Goal: Task Accomplishment & Management: Manage account settings

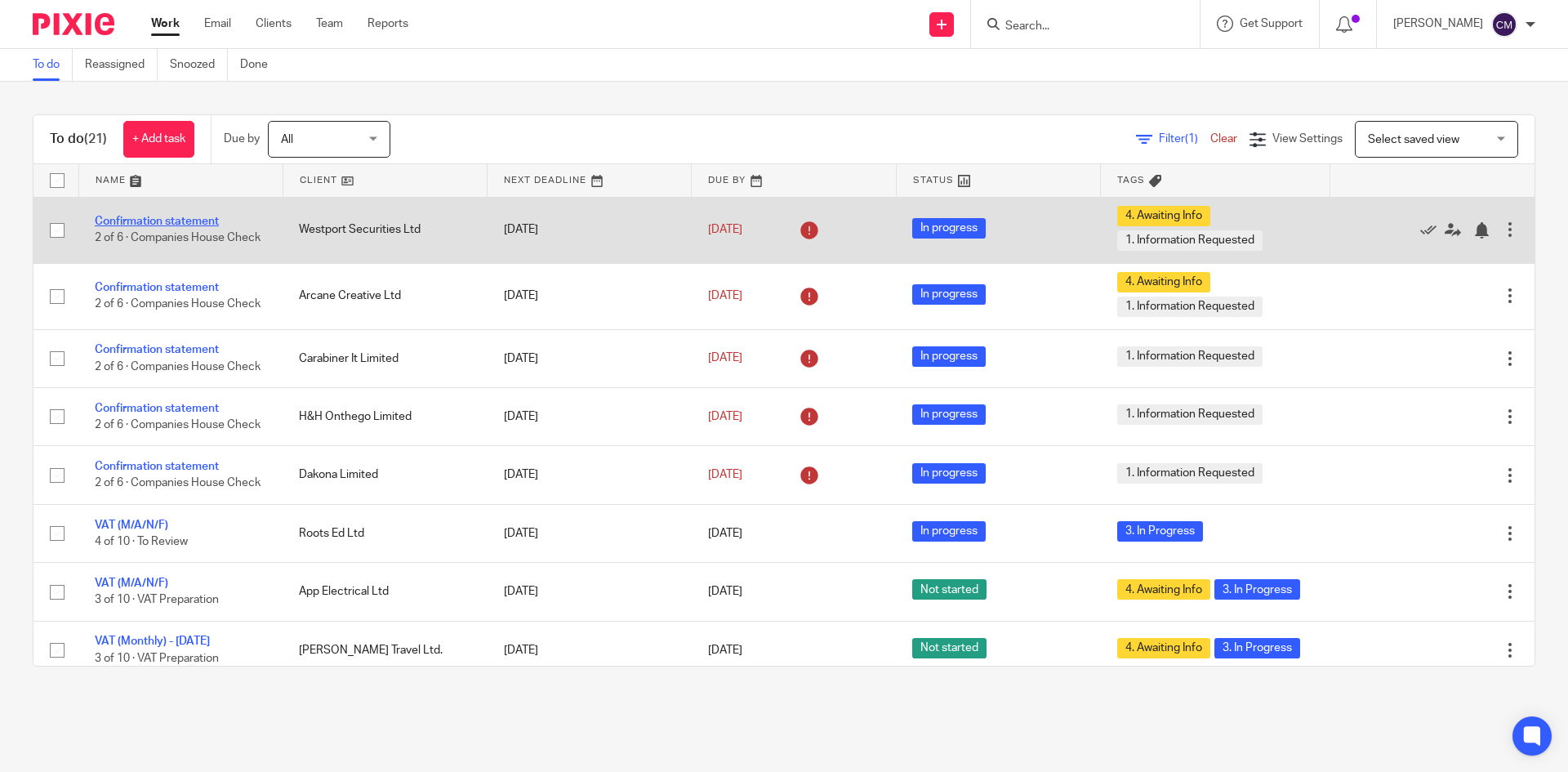
click at [200, 216] on link "Confirmation statement" at bounding box center [156, 222] width 124 height 12
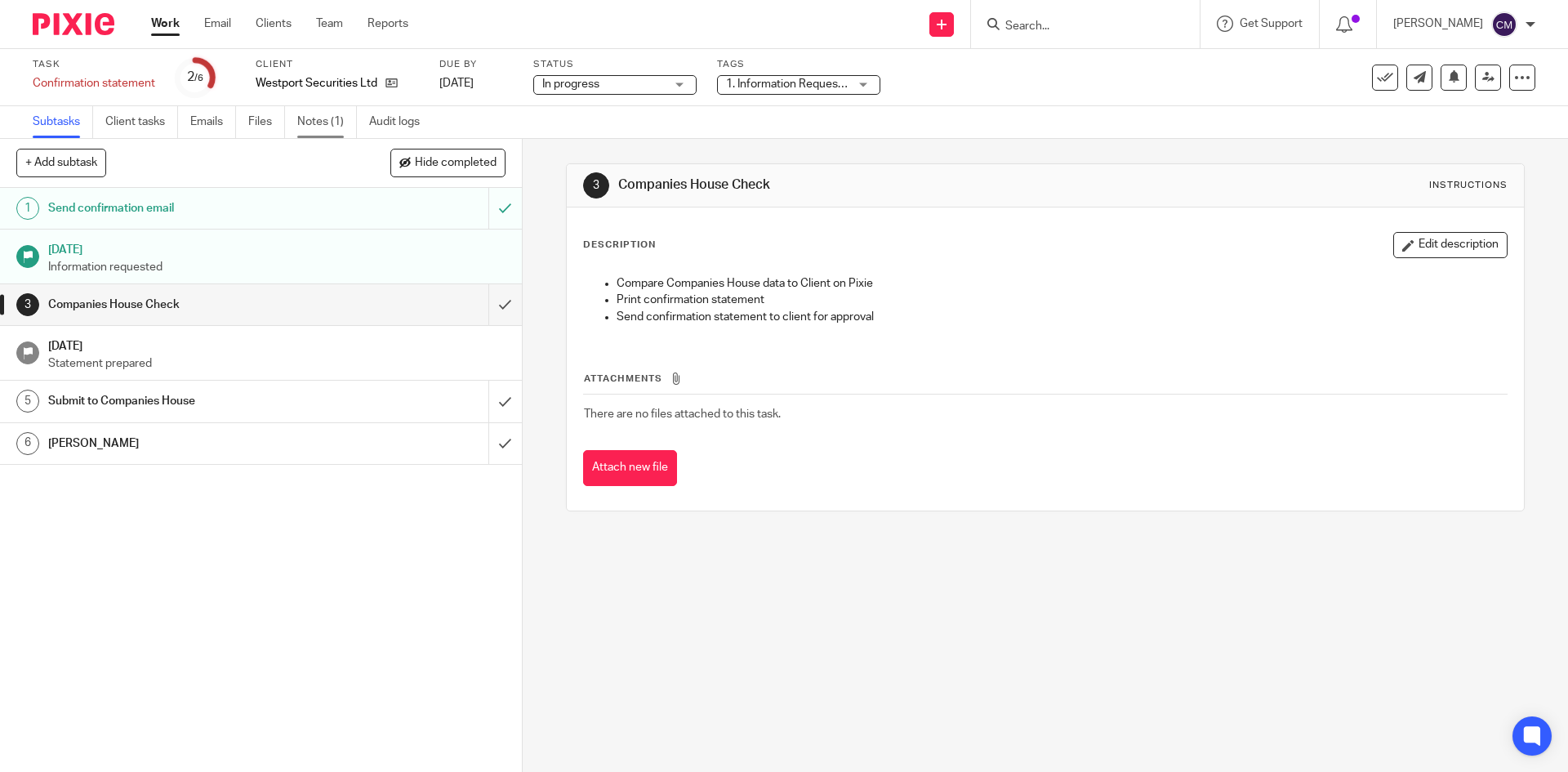
click at [311, 120] on link "Notes (1)" at bounding box center [326, 122] width 59 height 32
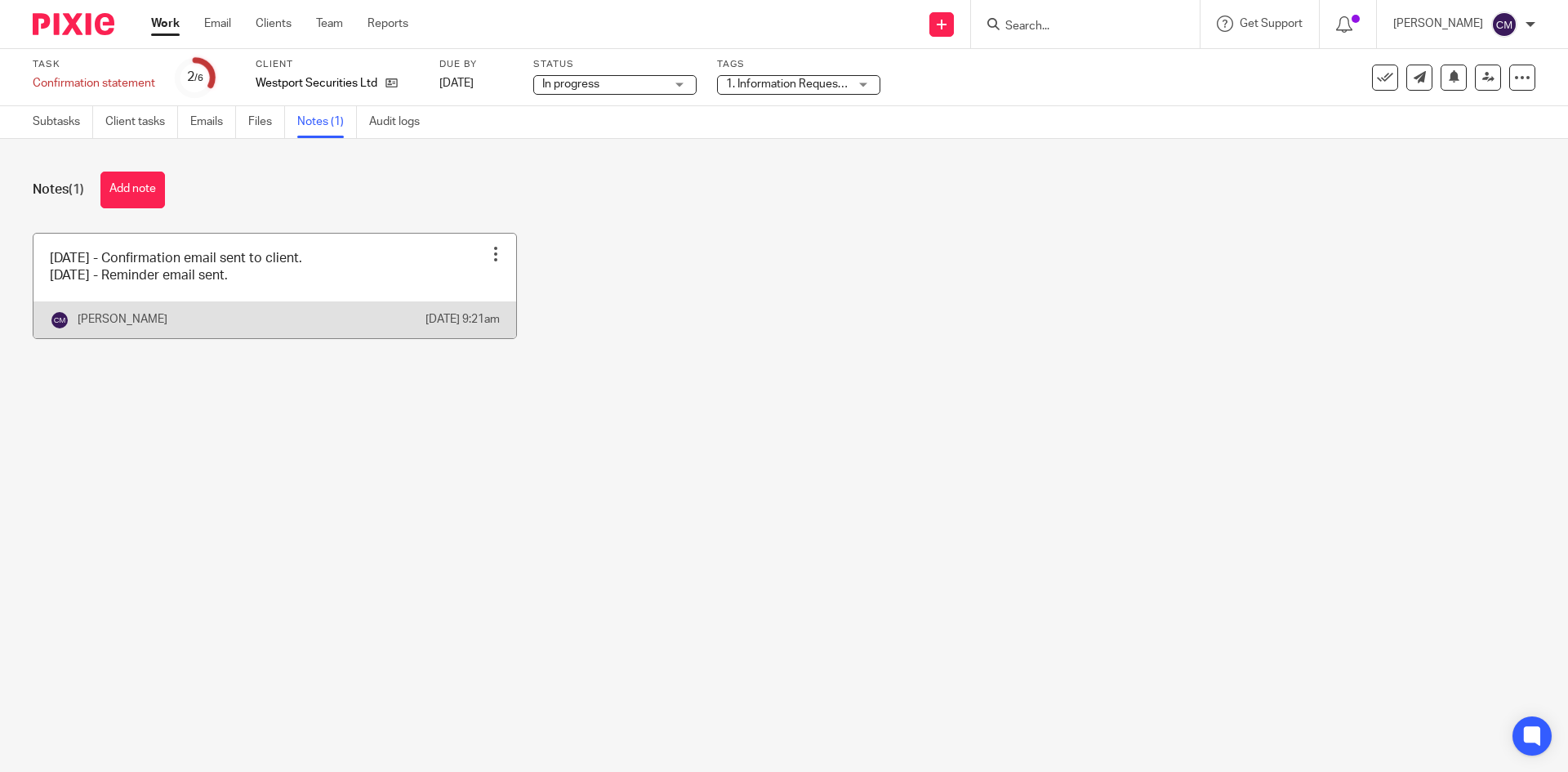
click at [488, 248] on div at bounding box center [496, 254] width 17 height 17
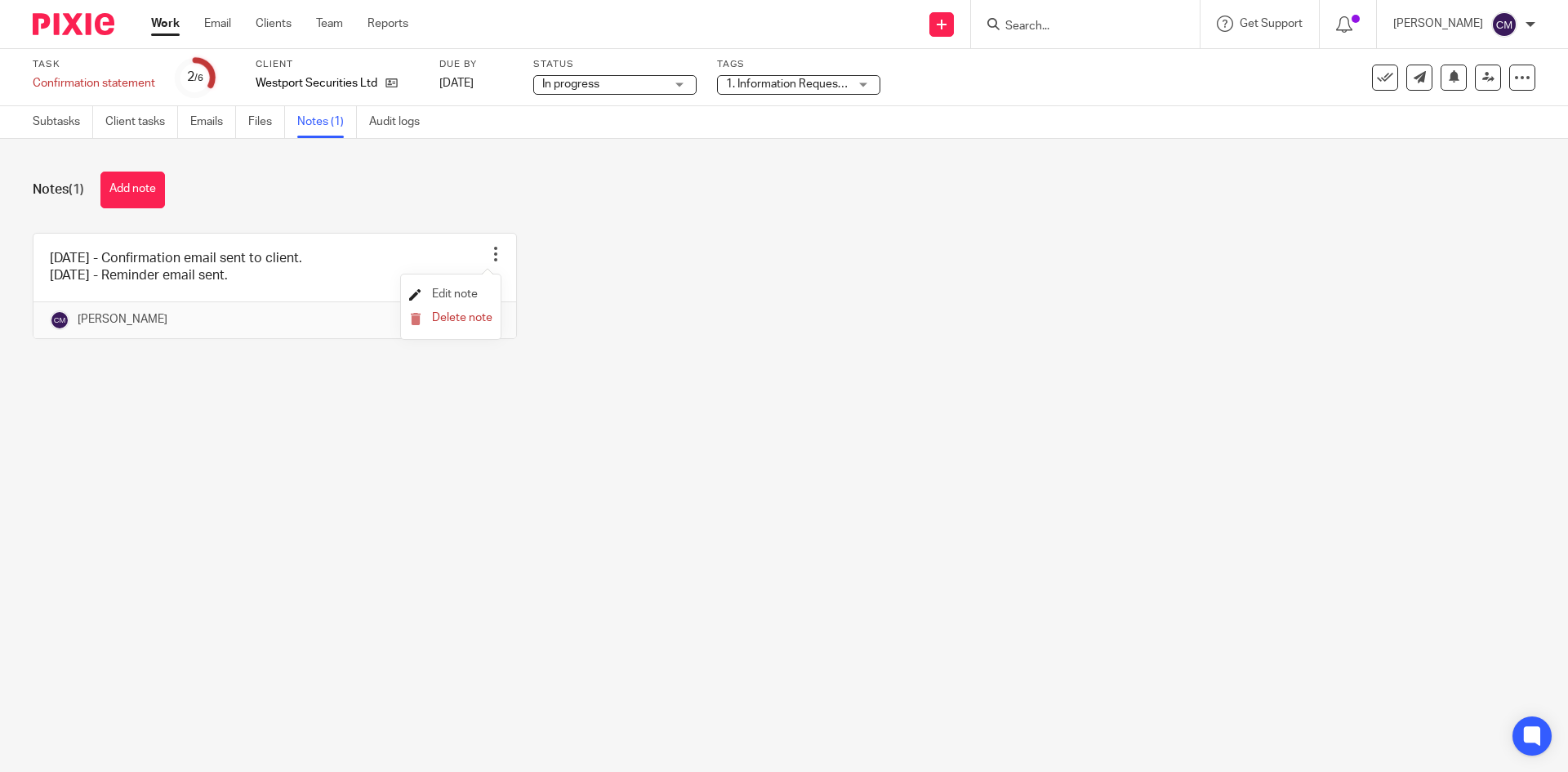
click at [458, 294] on span "Edit note" at bounding box center [455, 294] width 46 height 12
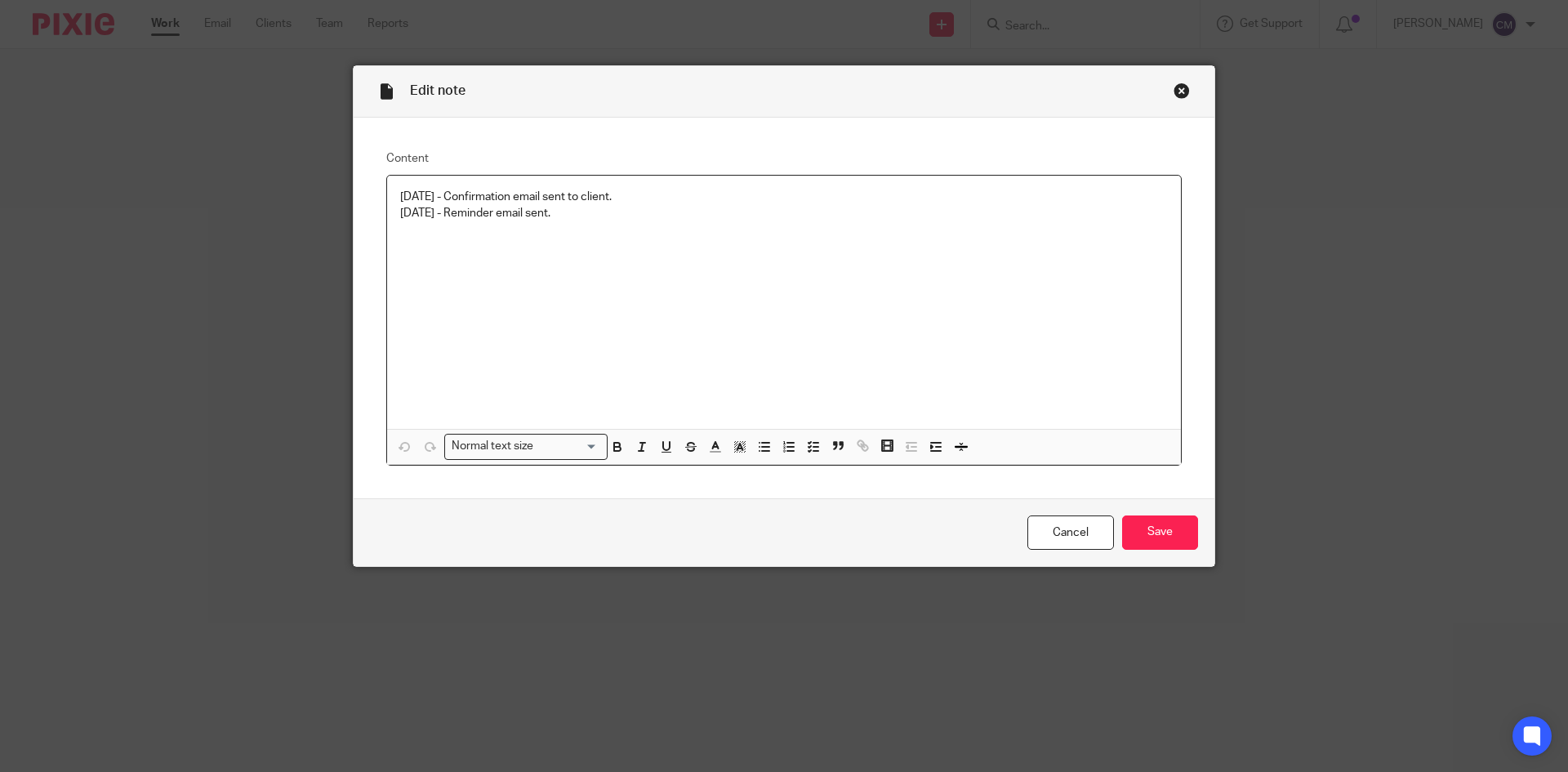
click at [586, 226] on div "[DATE] - Confirmation email sent to client. [DATE] - Reminder email sent." at bounding box center [784, 302] width 794 height 253
click at [407, 234] on div "[DATE] - Confirmation email sent to client. [DATE] - Reminder email sent." at bounding box center [784, 302] width 794 height 253
click at [654, 236] on div "27/08/2025 - Confirmation email sent to client. 08/09/2025 - Reminder email sen…" at bounding box center [784, 302] width 794 height 253
click at [1143, 524] on input "Save" at bounding box center [1160, 533] width 76 height 35
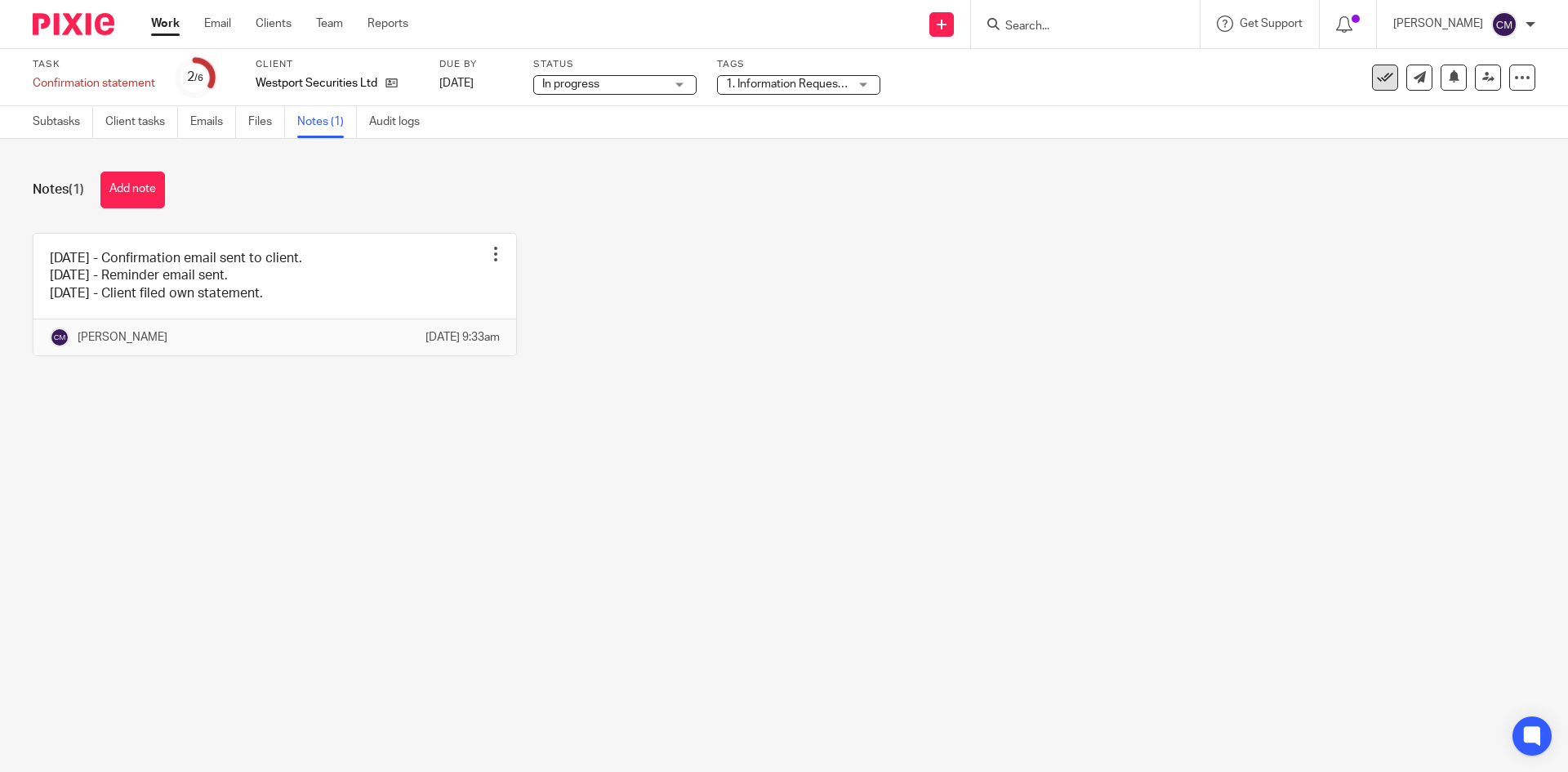
click at [1377, 81] on icon at bounding box center [1386, 78] width 17 height 17
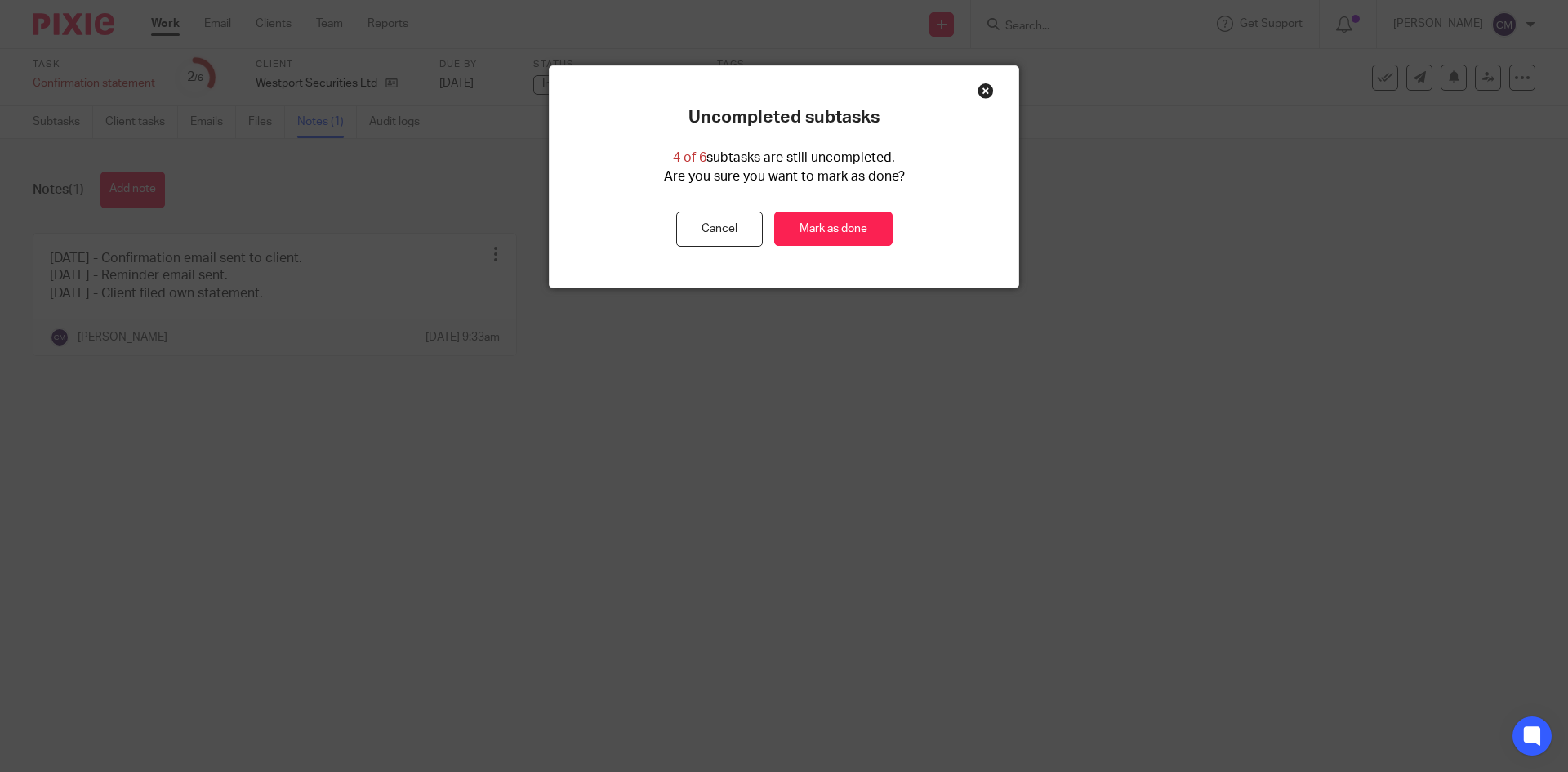
click at [1261, 271] on div "Uncompleted subtasks 4 of 6 subtasks are still uncompleted. Are you sure you wa…" at bounding box center [784, 386] width 1568 height 772
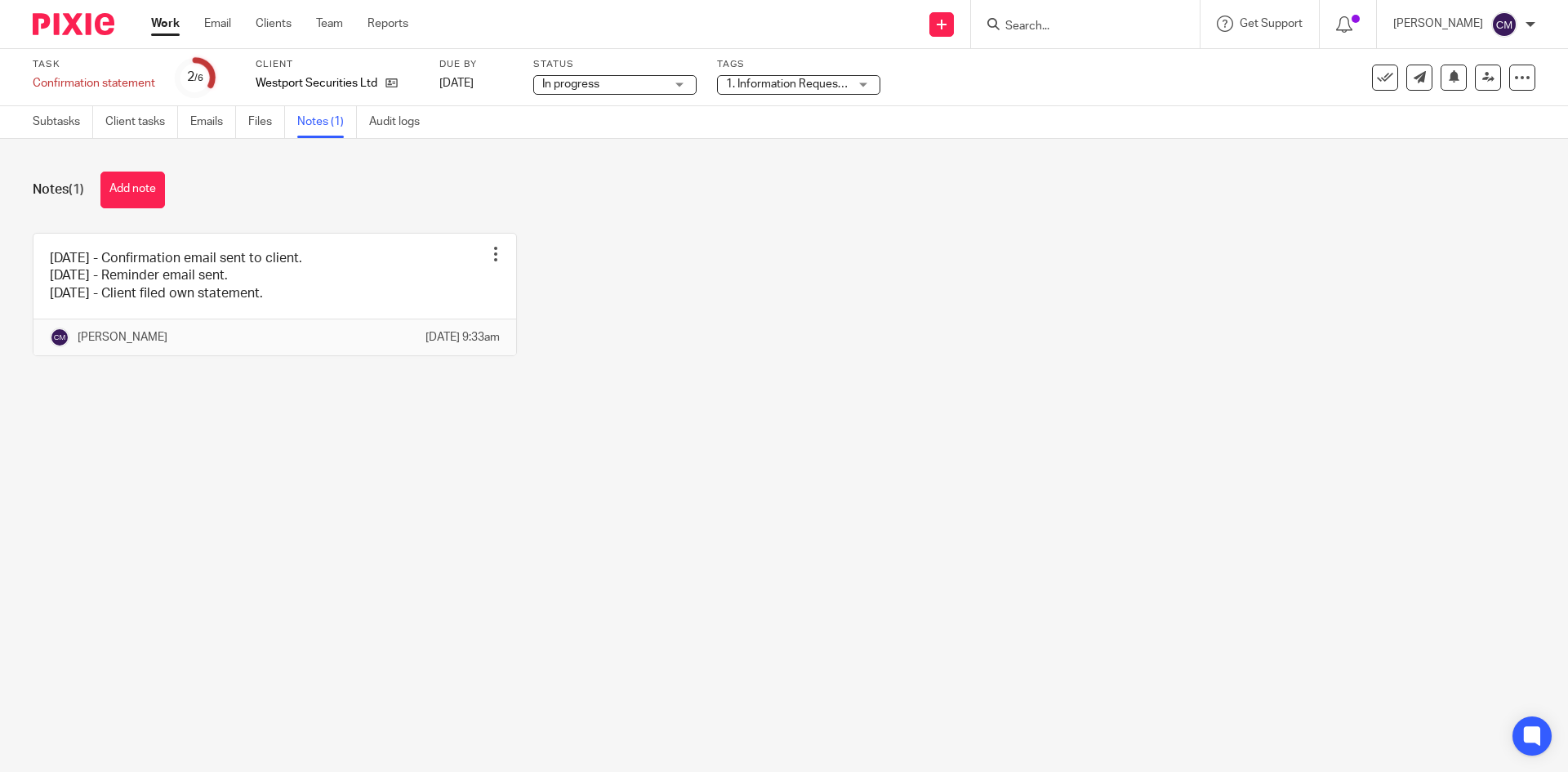
click at [784, 87] on span "1. Information Requested + 1" at bounding box center [799, 84] width 147 height 12
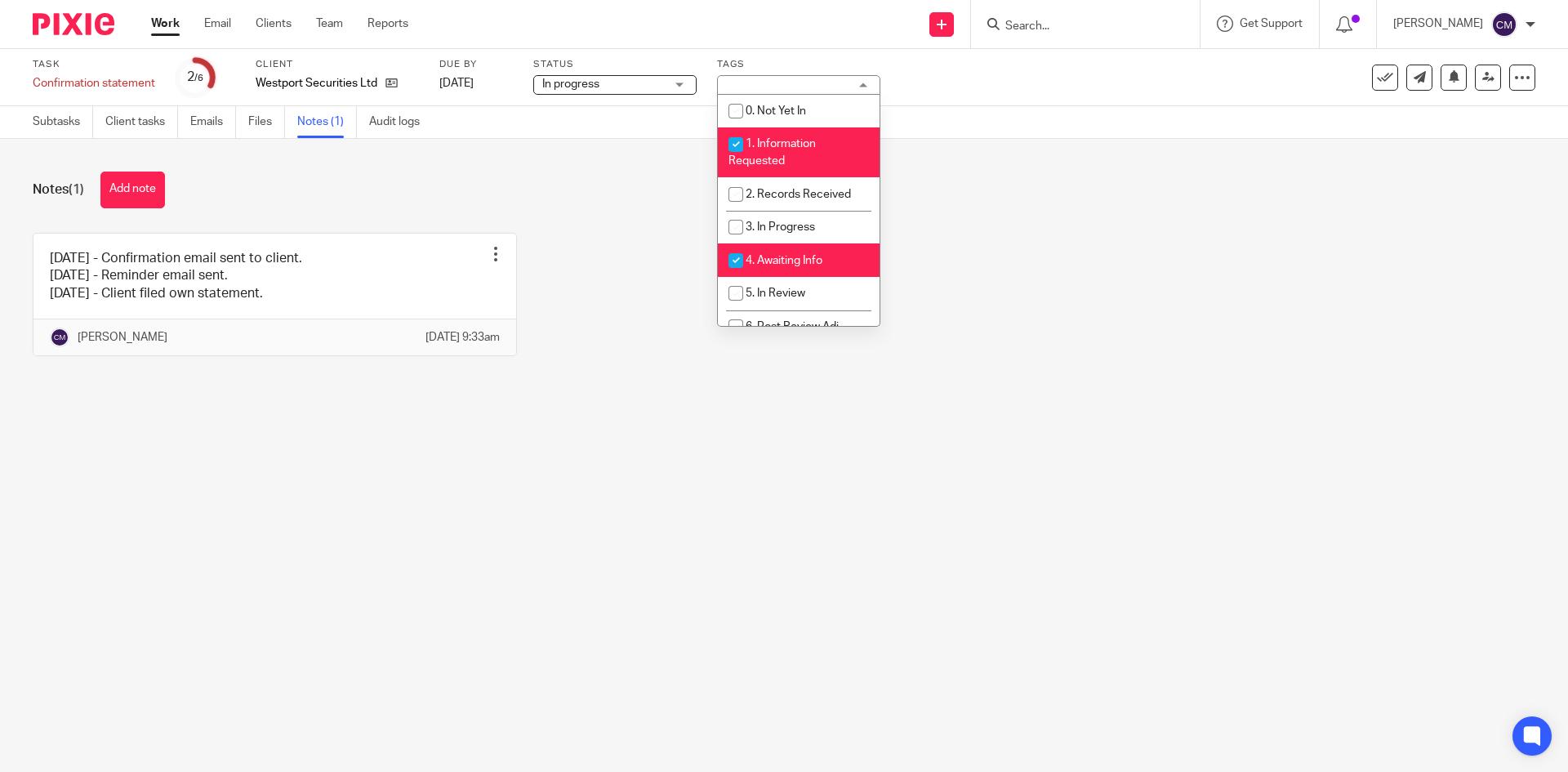
click at [784, 138] on span "1. Information Requested" at bounding box center [772, 152] width 88 height 28
checkbox input "false"
click at [790, 264] on span "4. Awaiting Info" at bounding box center [784, 261] width 77 height 12
checkbox input "false"
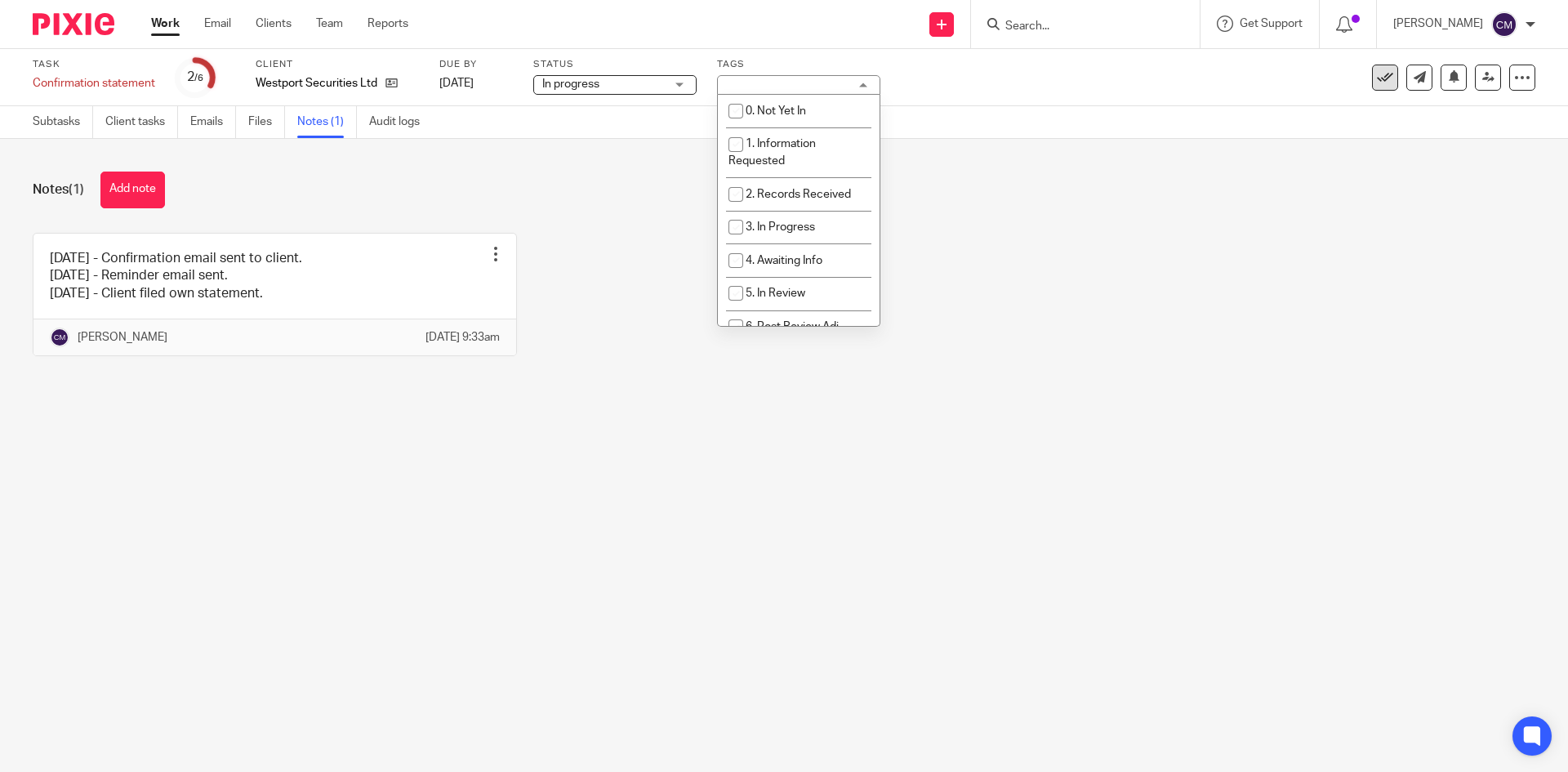
click at [1383, 81] on button at bounding box center [1385, 77] width 26 height 26
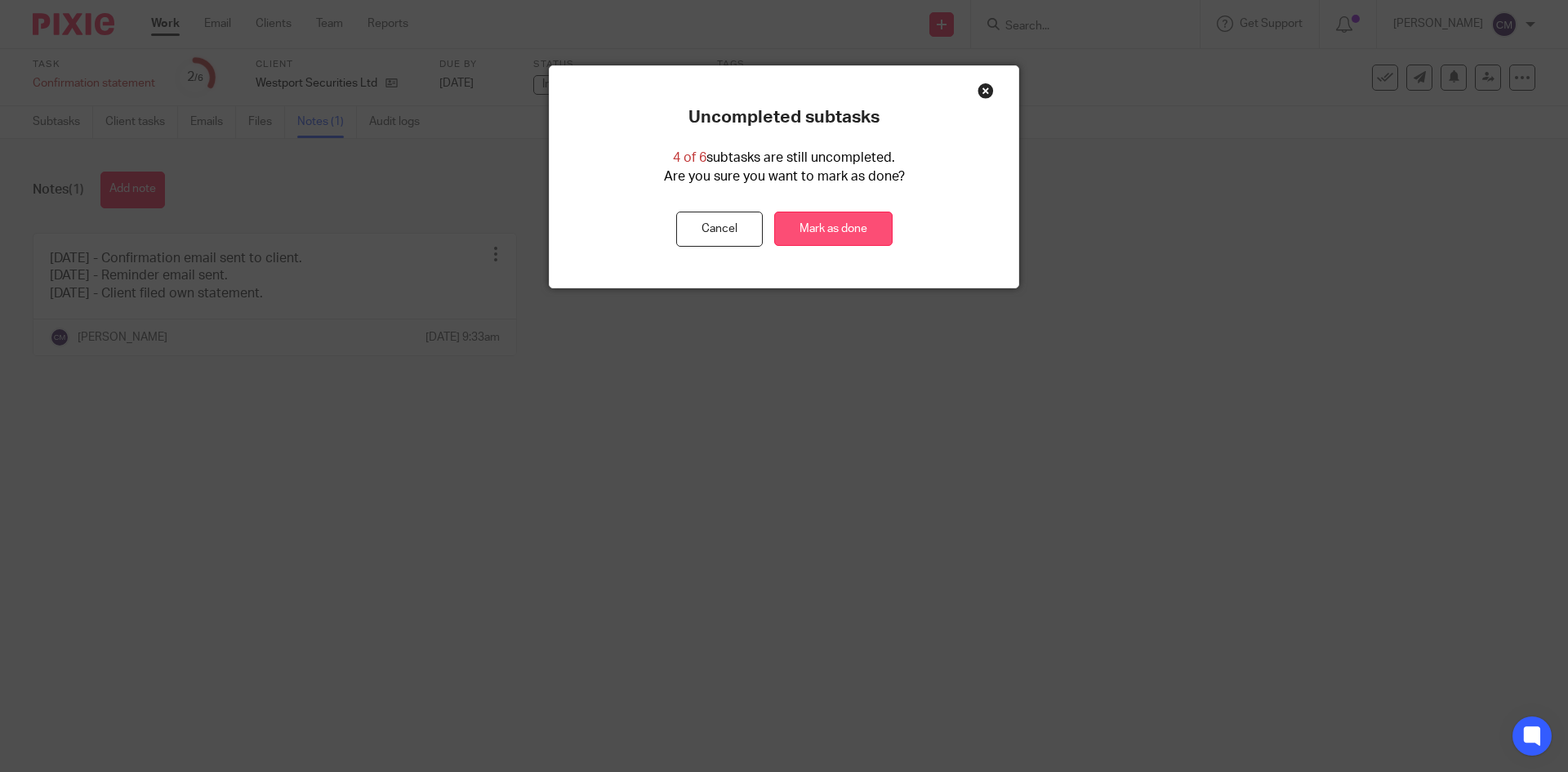
click at [816, 237] on link "Mark as done" at bounding box center [834, 229] width 119 height 35
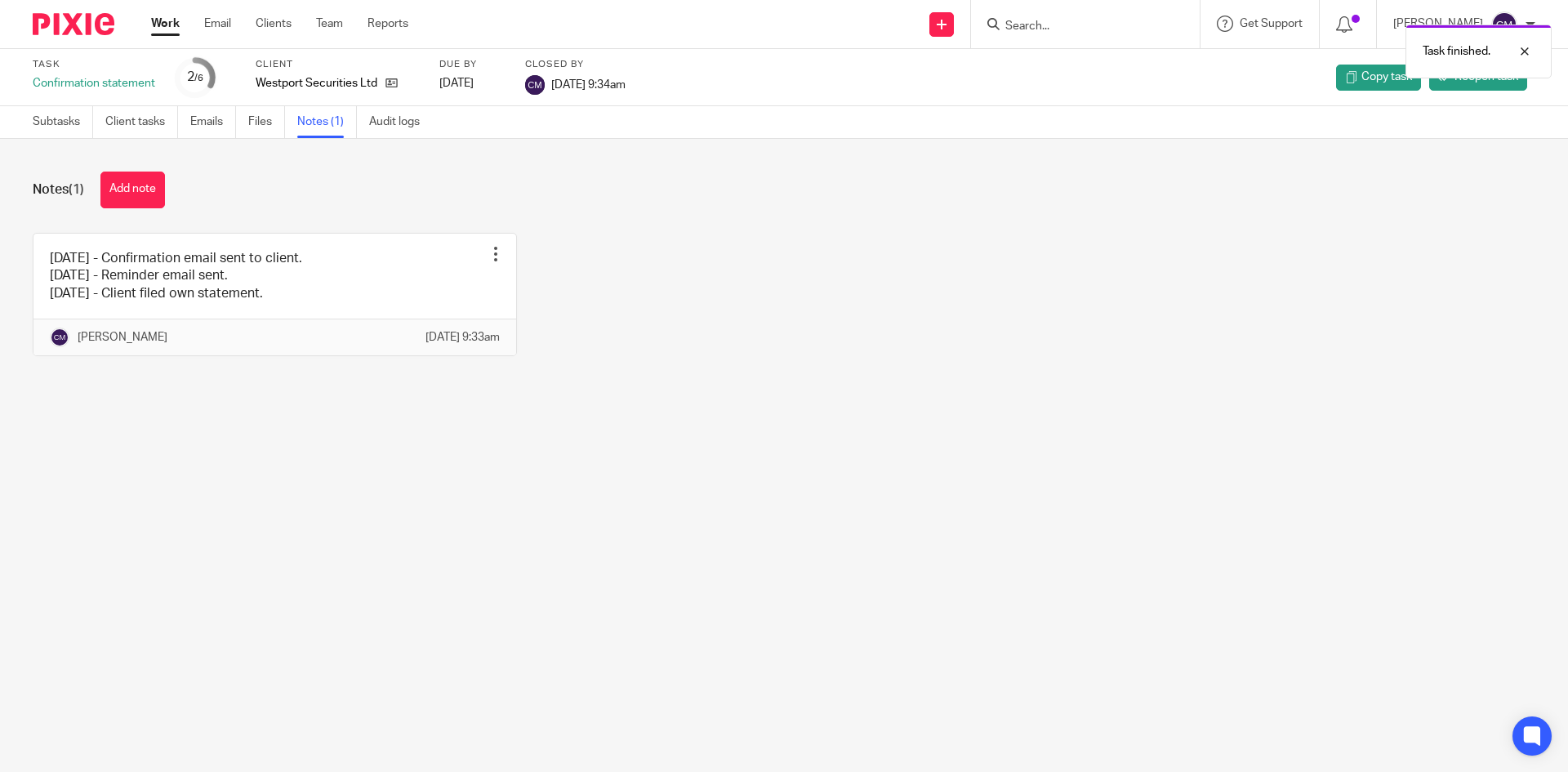
click at [1367, 28] on div "Task finished." at bounding box center [1168, 48] width 768 height 62
click at [1371, 26] on div "Task finished." at bounding box center [1168, 48] width 768 height 62
click at [1352, 26] on icon at bounding box center [1345, 25] width 17 height 17
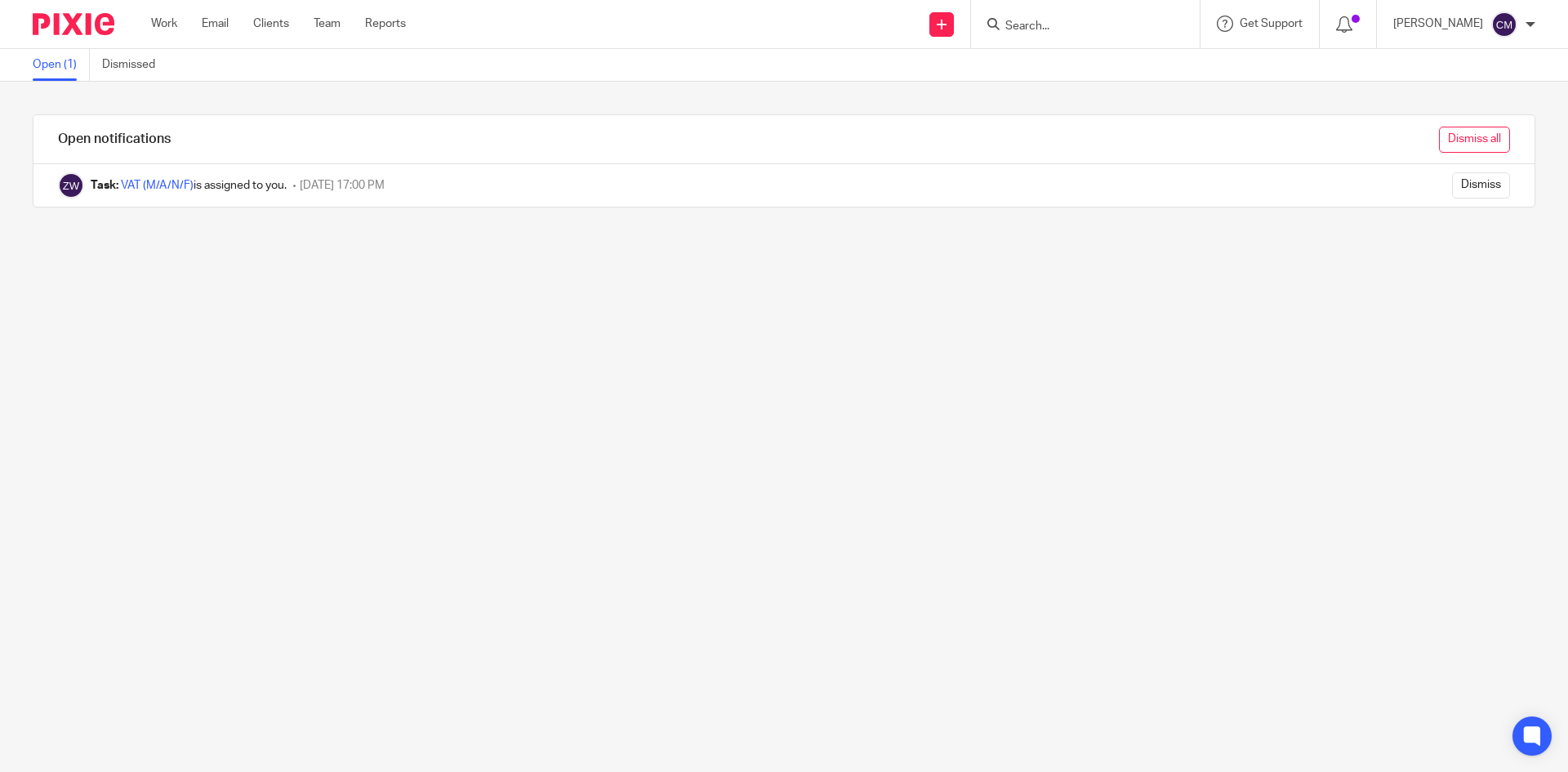
click at [1439, 146] on input "Dismiss all" at bounding box center [1474, 139] width 71 height 26
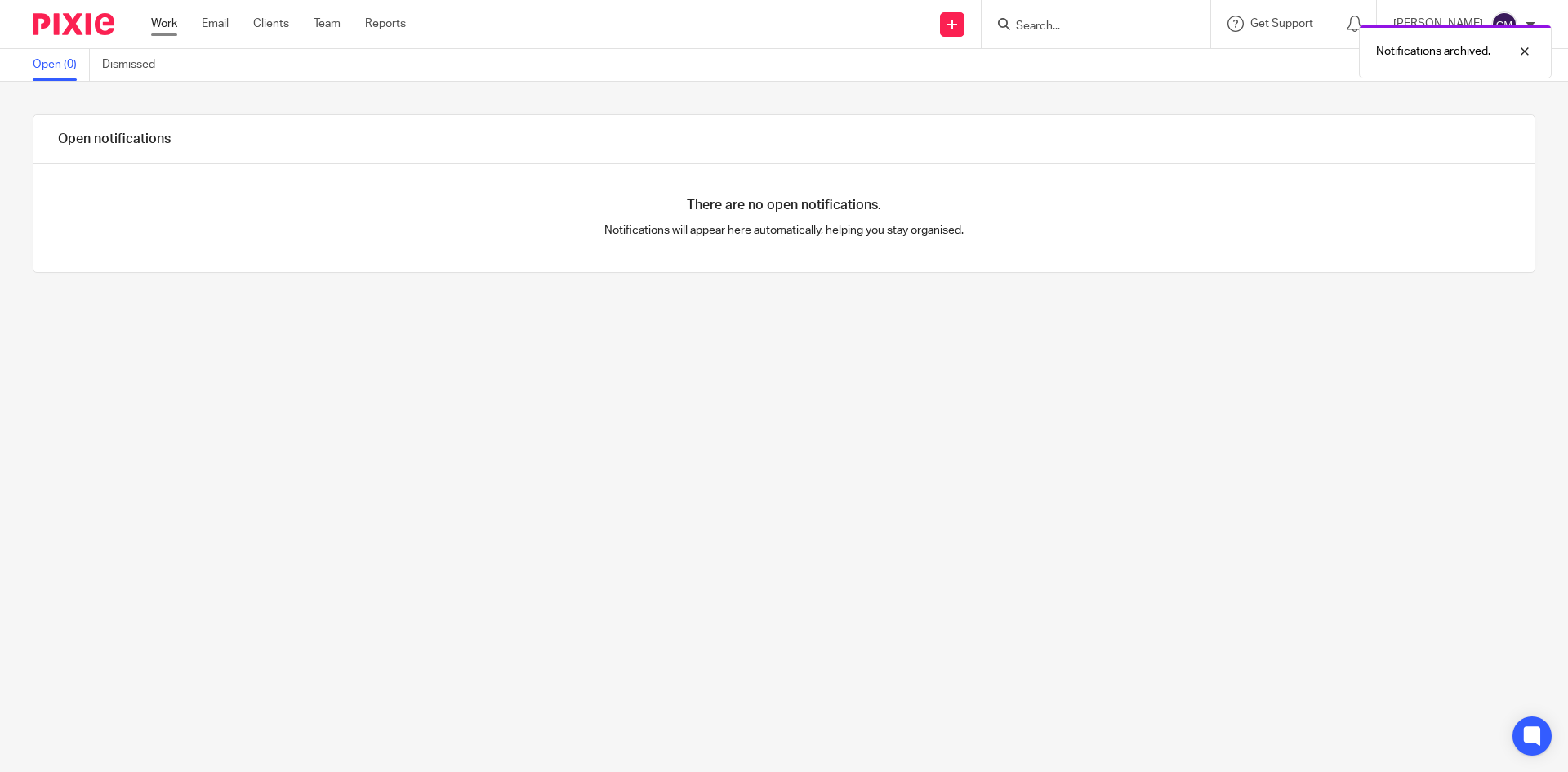
click at [168, 31] on link "Work" at bounding box center [164, 24] width 26 height 17
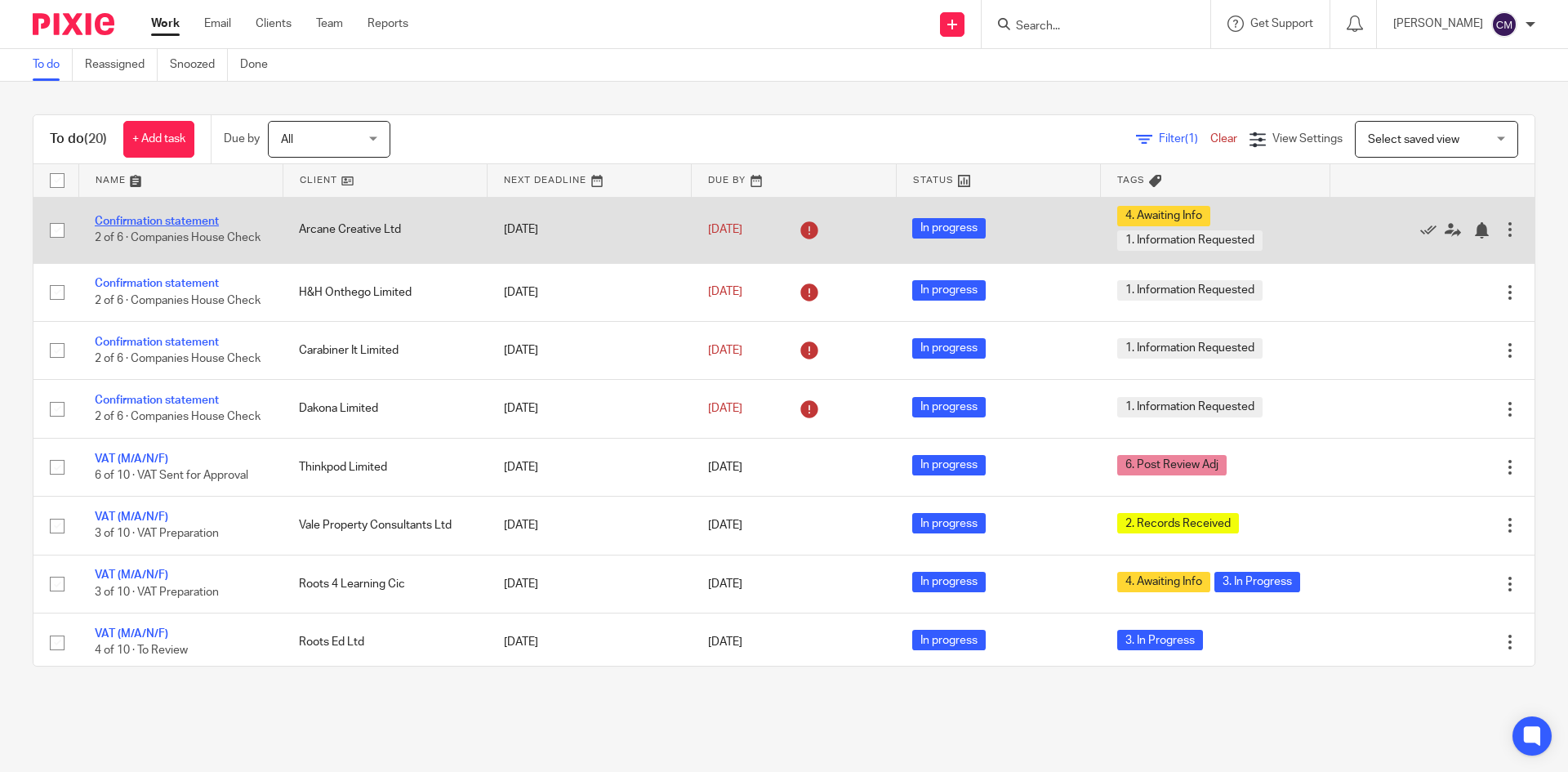
click at [192, 216] on link "Confirmation statement" at bounding box center [156, 222] width 124 height 12
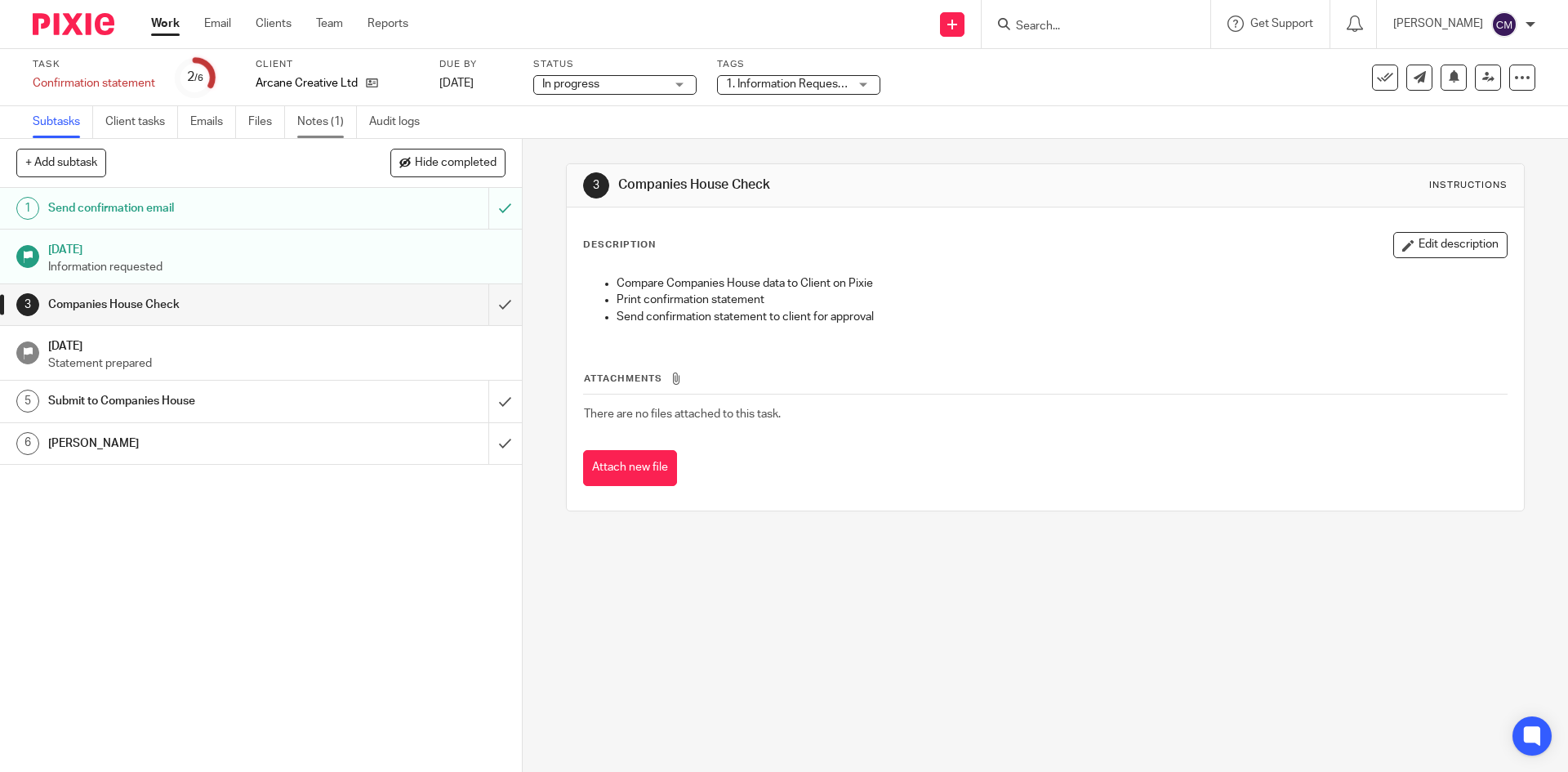
click at [345, 128] on link "Notes (1)" at bounding box center [326, 122] width 59 height 32
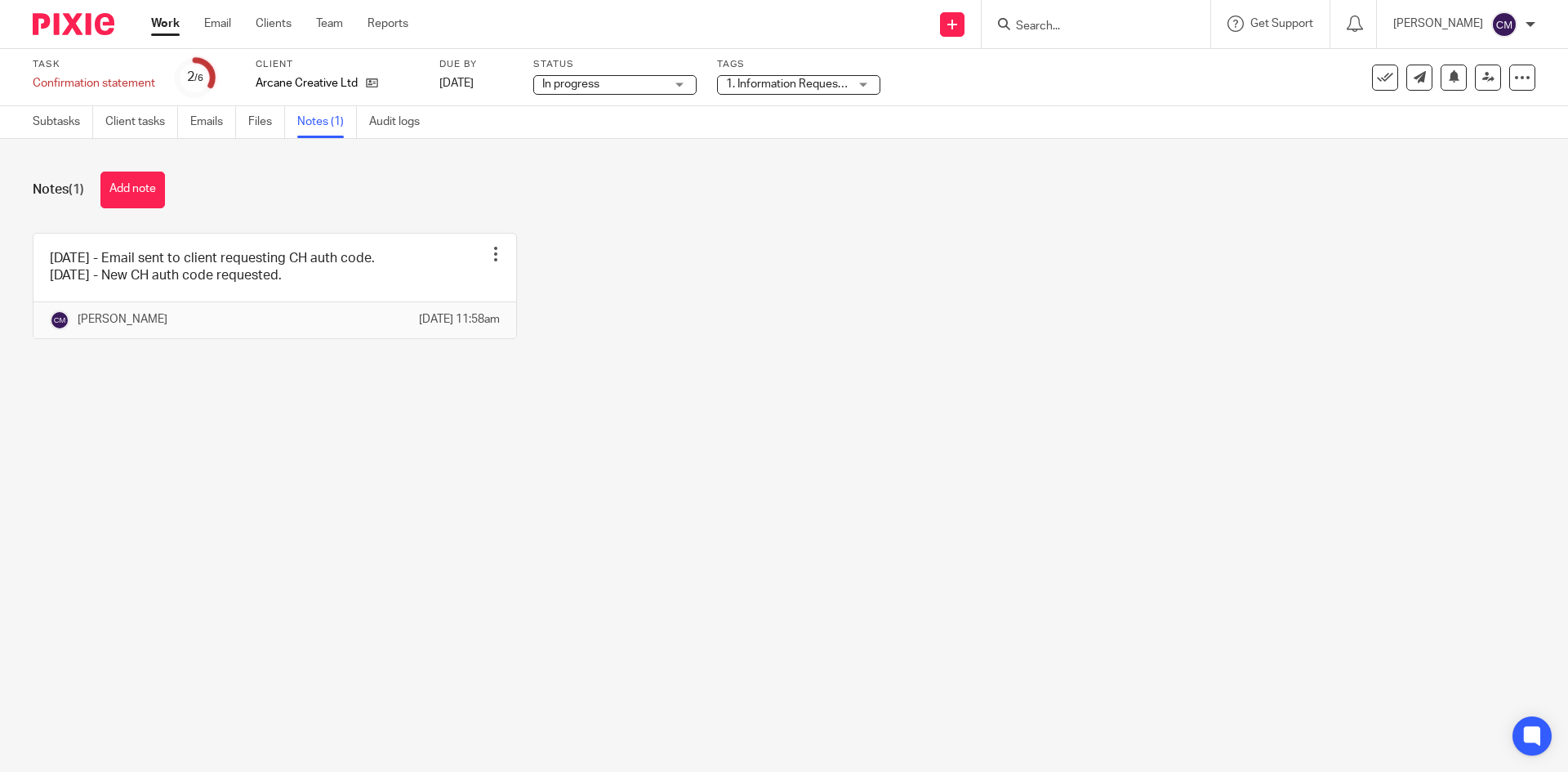
click at [173, 28] on link "Work" at bounding box center [166, 24] width 28 height 17
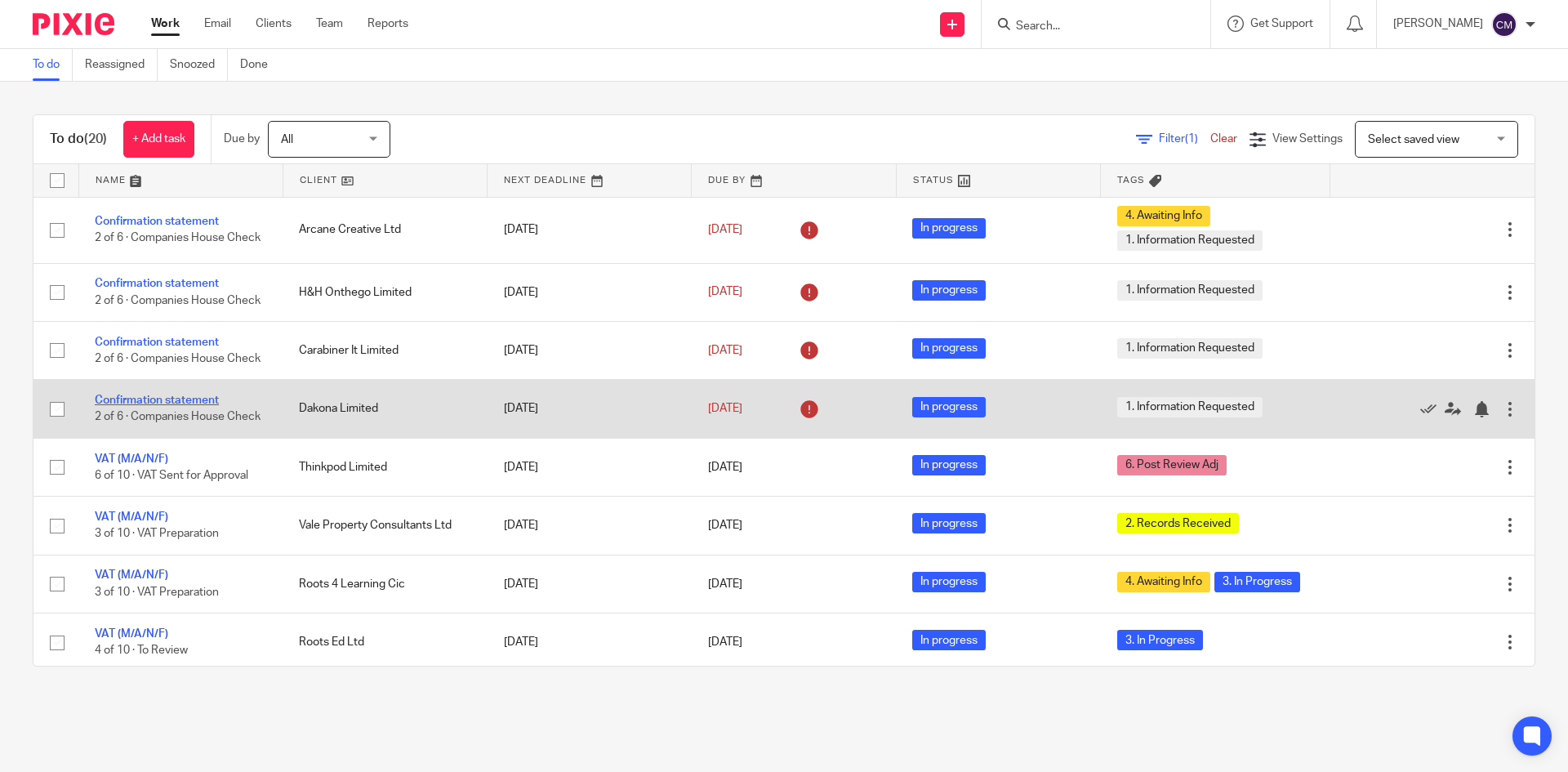
click at [112, 406] on link "Confirmation statement" at bounding box center [156, 401] width 124 height 12
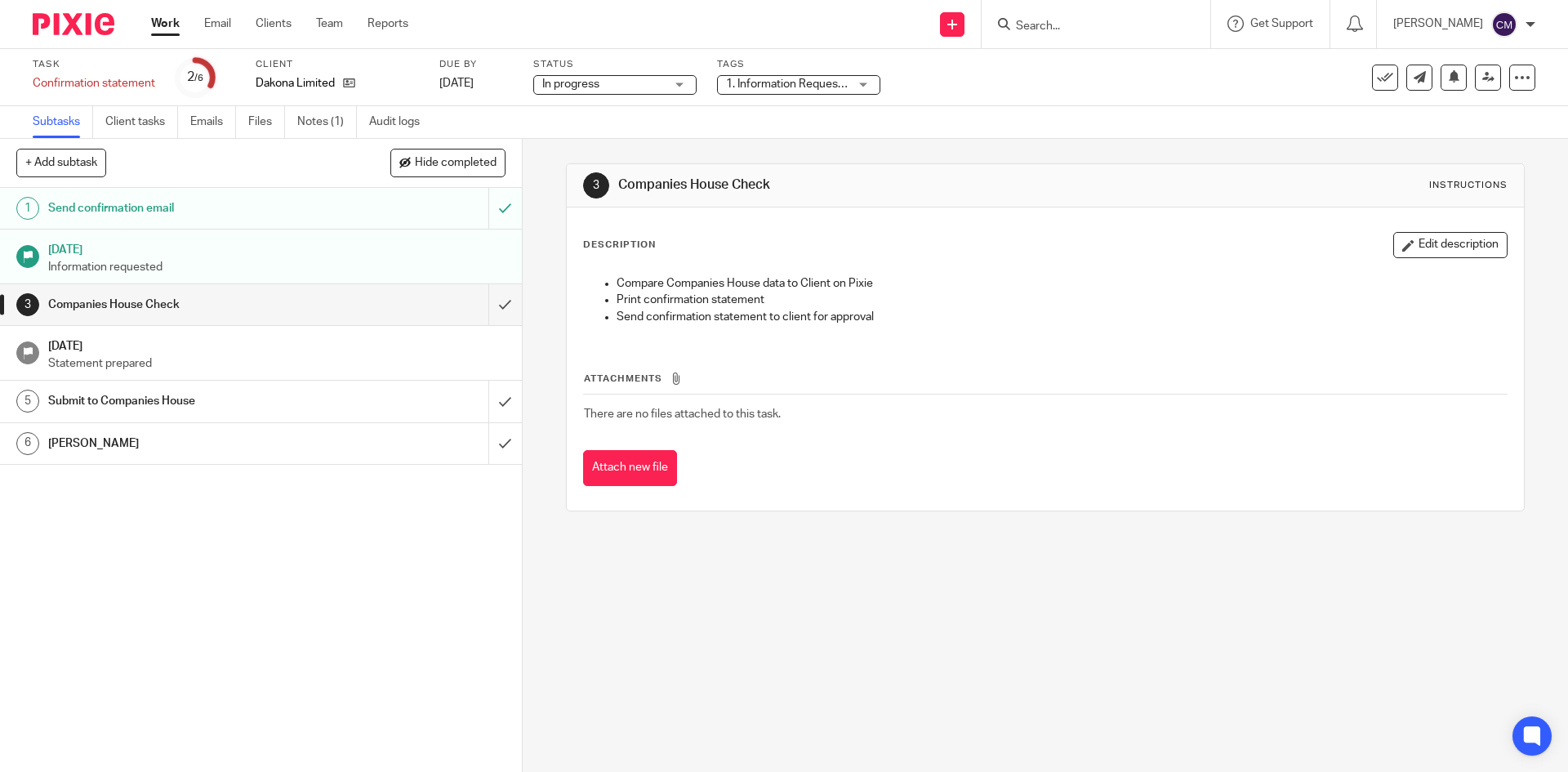
click at [811, 85] on span "1. Information Requested" at bounding box center [790, 84] width 129 height 12
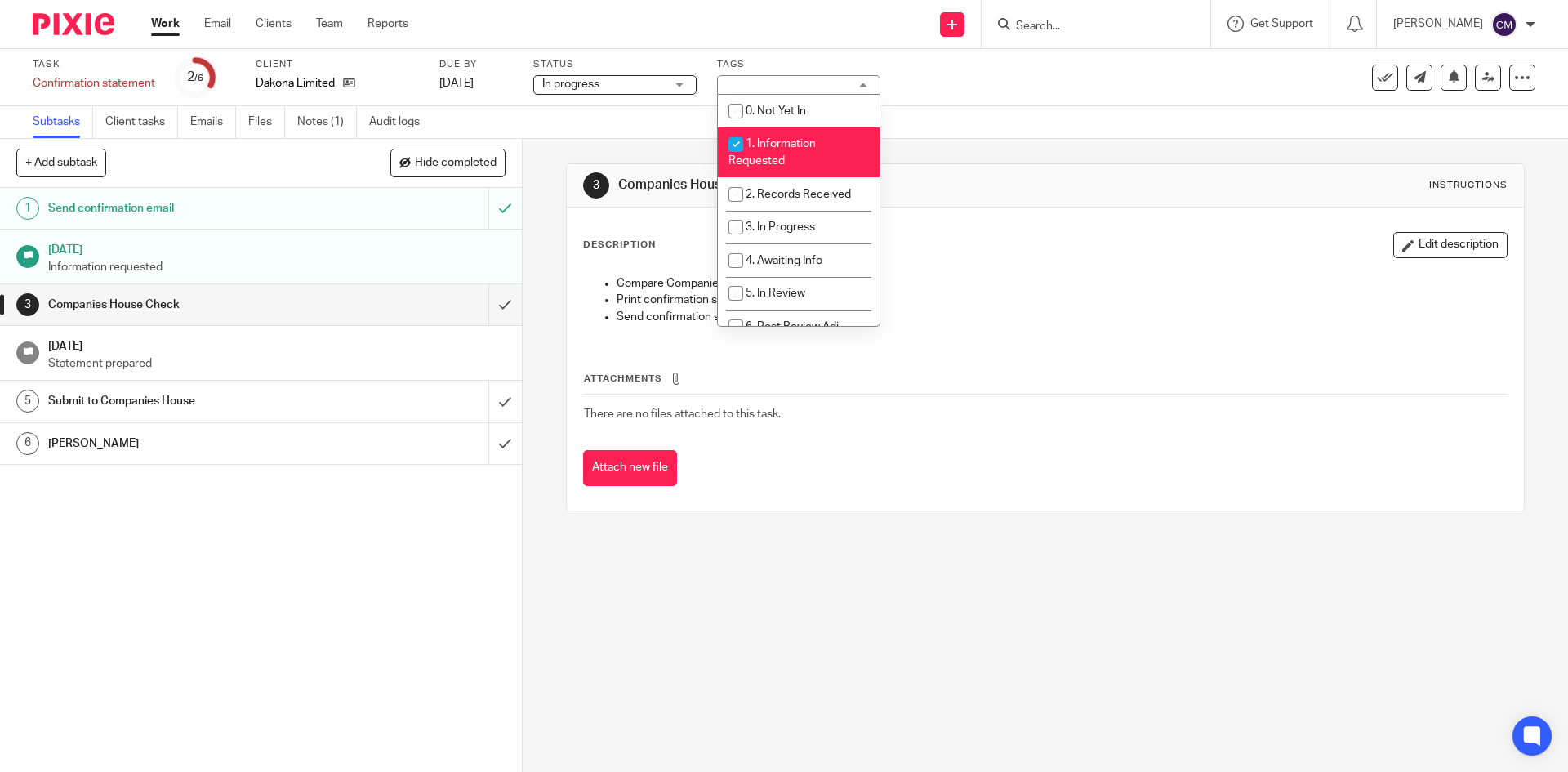
click at [795, 136] on li "1. Information Requested" at bounding box center [798, 152] width 161 height 50
checkbox input "false"
click at [342, 122] on link "Notes (1)" at bounding box center [326, 122] width 59 height 32
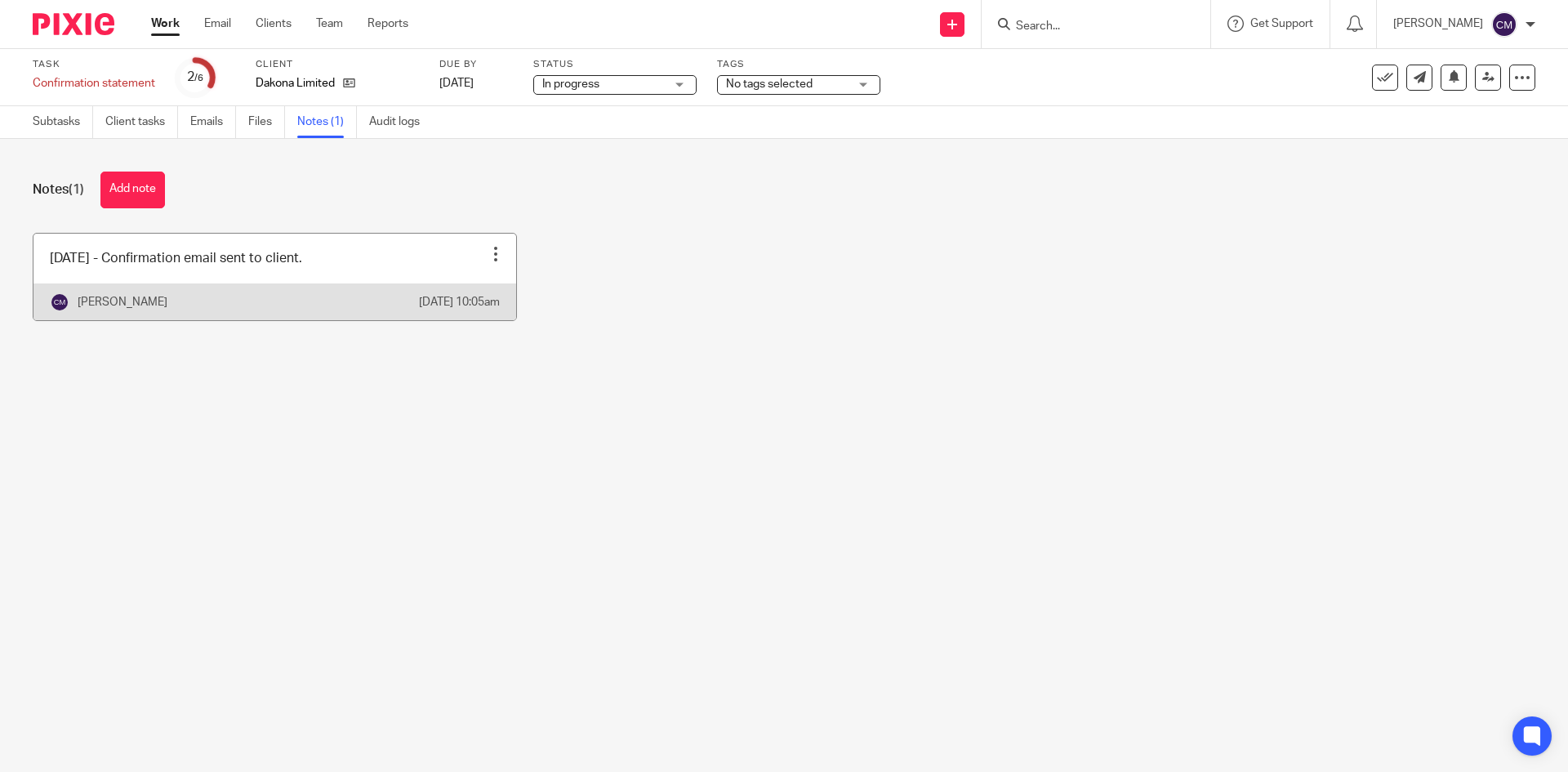
click at [488, 253] on div at bounding box center [496, 254] width 17 height 17
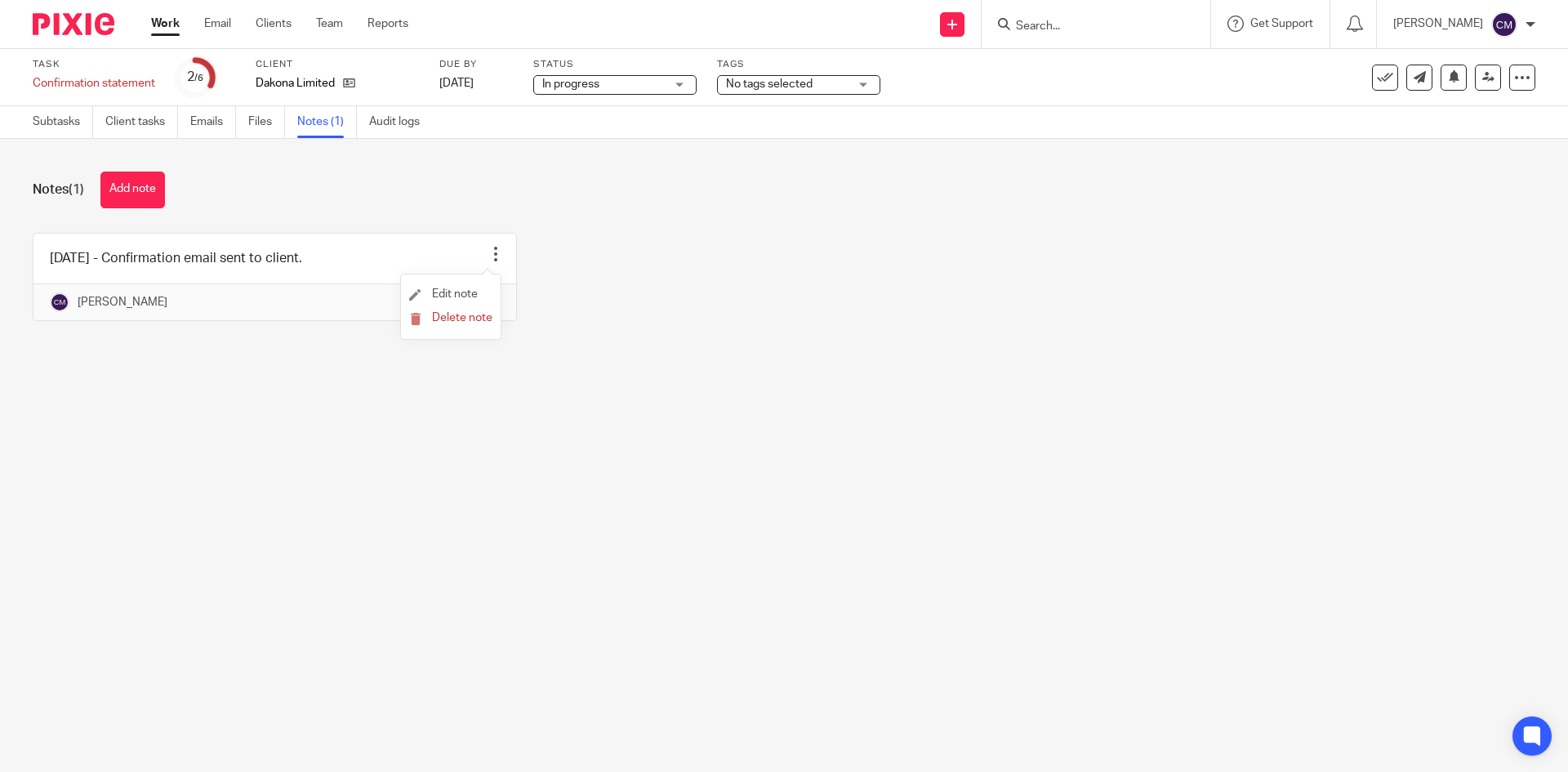
click at [469, 288] on li "Edit note" at bounding box center [451, 294] width 84 height 24
click at [434, 293] on span "Edit note" at bounding box center [455, 294] width 46 height 12
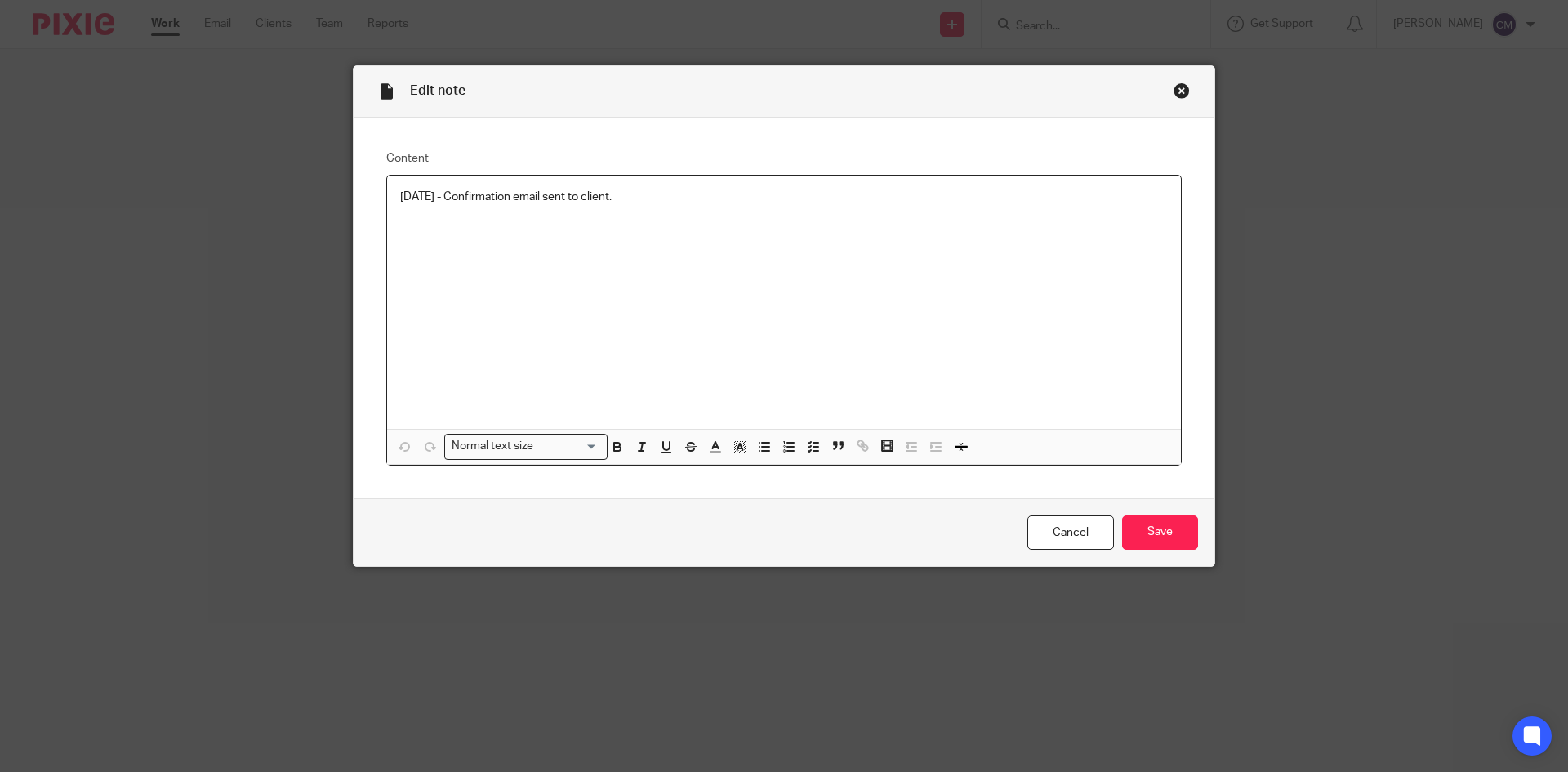
click at [692, 221] on div "[DATE] - Confirmation email sent to client." at bounding box center [784, 302] width 794 height 253
click at [1147, 539] on input "Save" at bounding box center [1160, 533] width 76 height 35
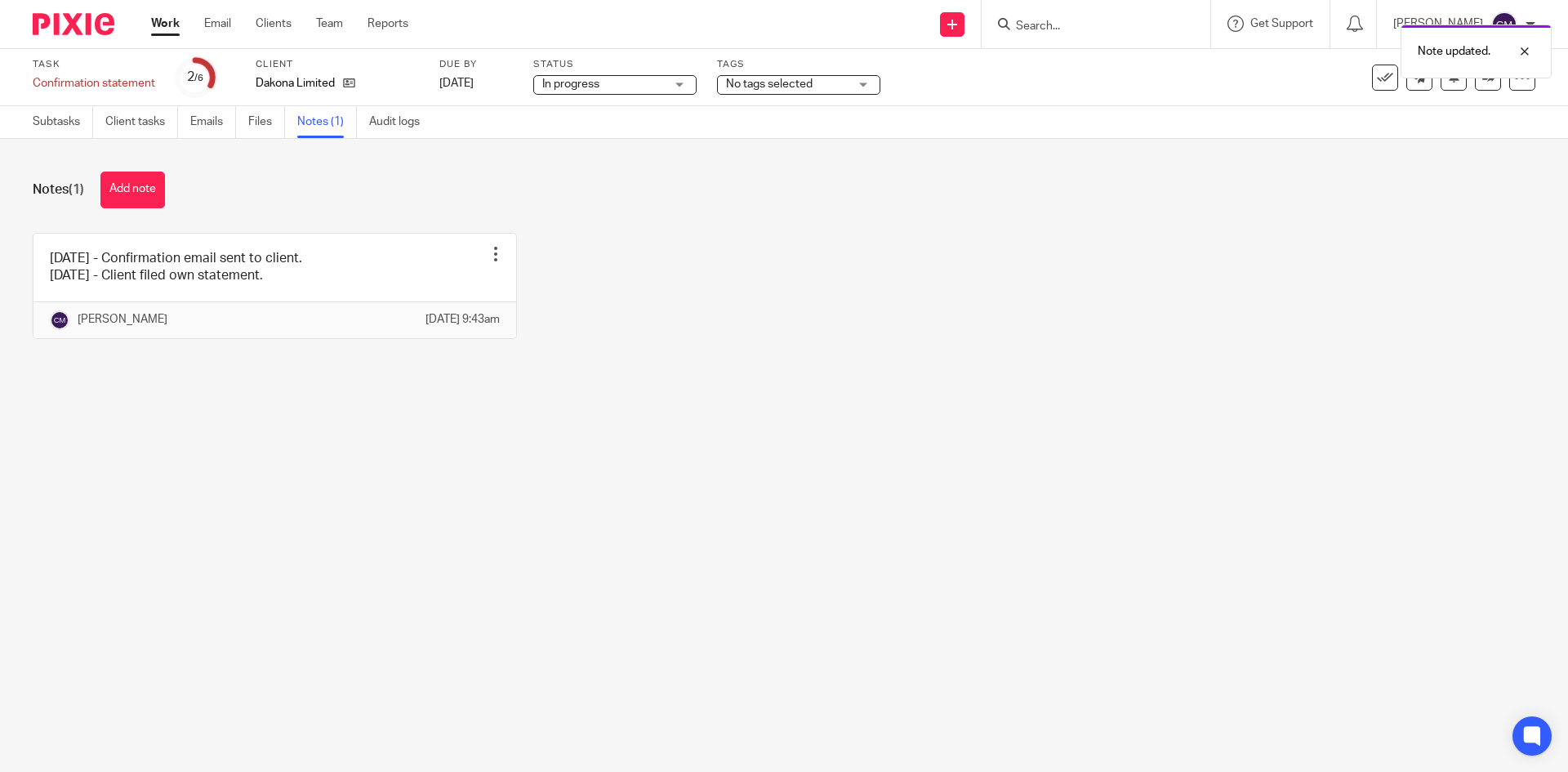
click at [1376, 69] on div "Note updated." at bounding box center [1168, 48] width 768 height 62
click at [1377, 84] on icon at bounding box center [1386, 78] width 17 height 17
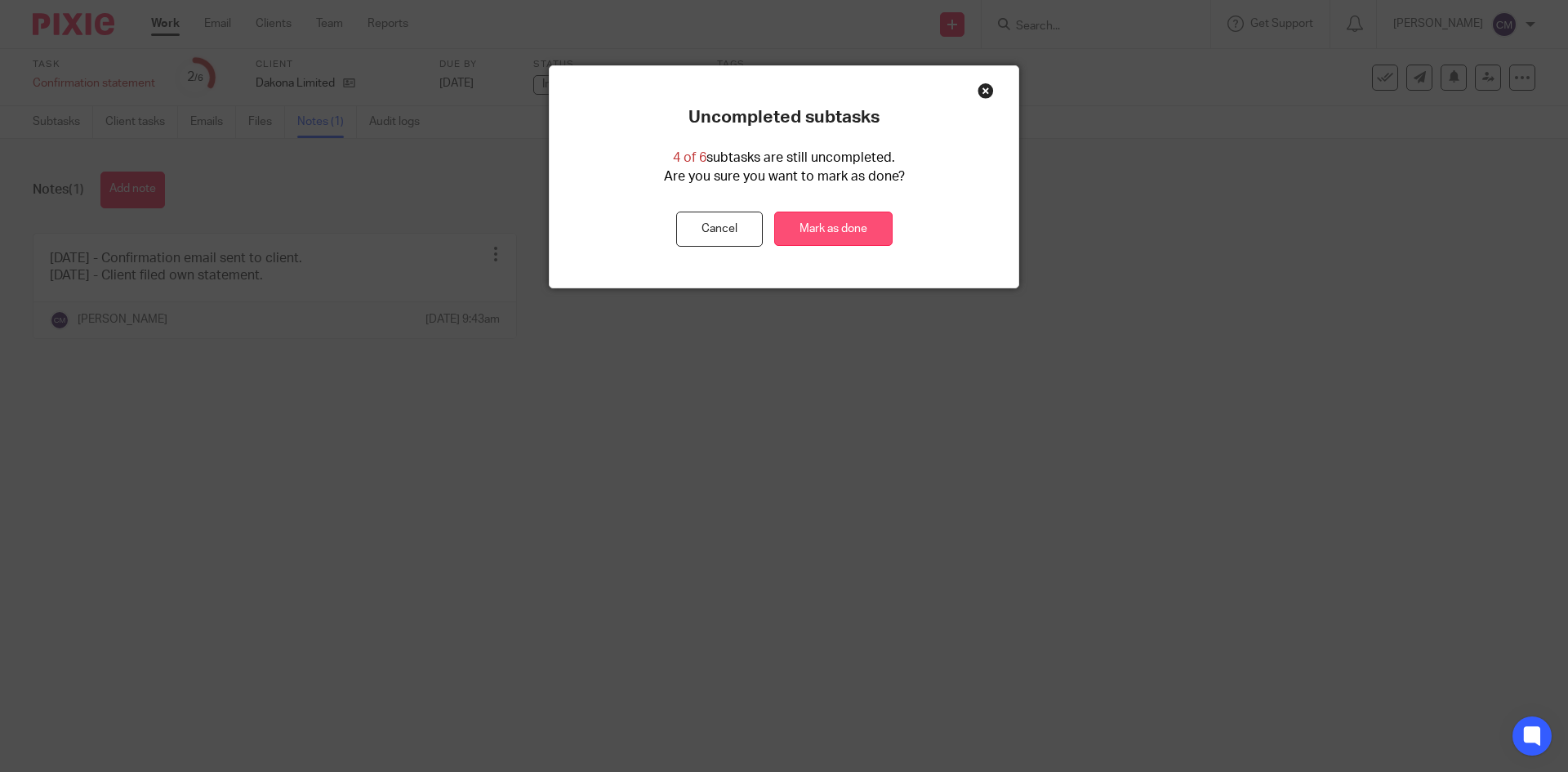
click at [818, 232] on link "Mark as done" at bounding box center [834, 229] width 119 height 35
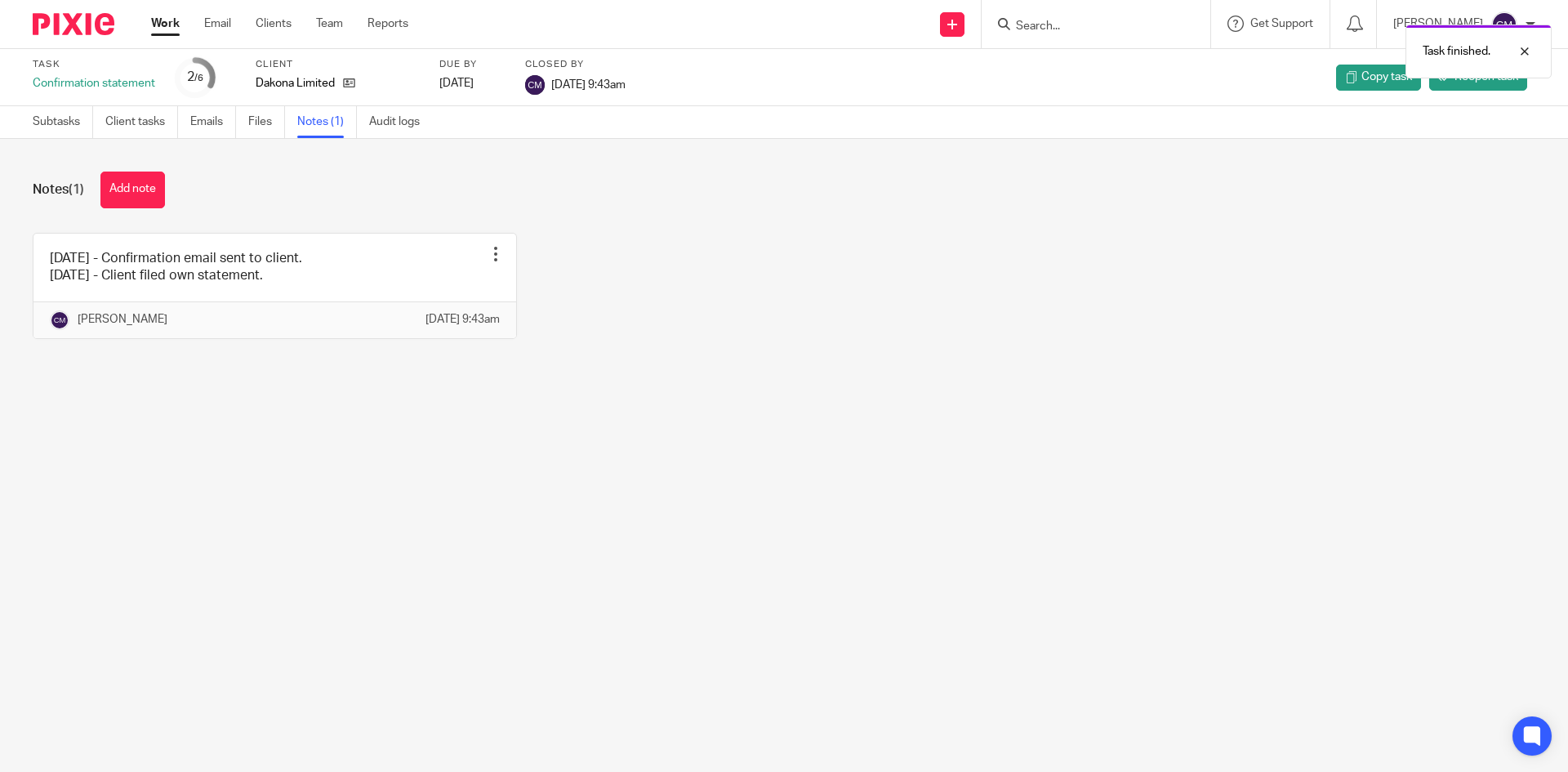
click at [163, 21] on link "Work" at bounding box center [166, 24] width 28 height 17
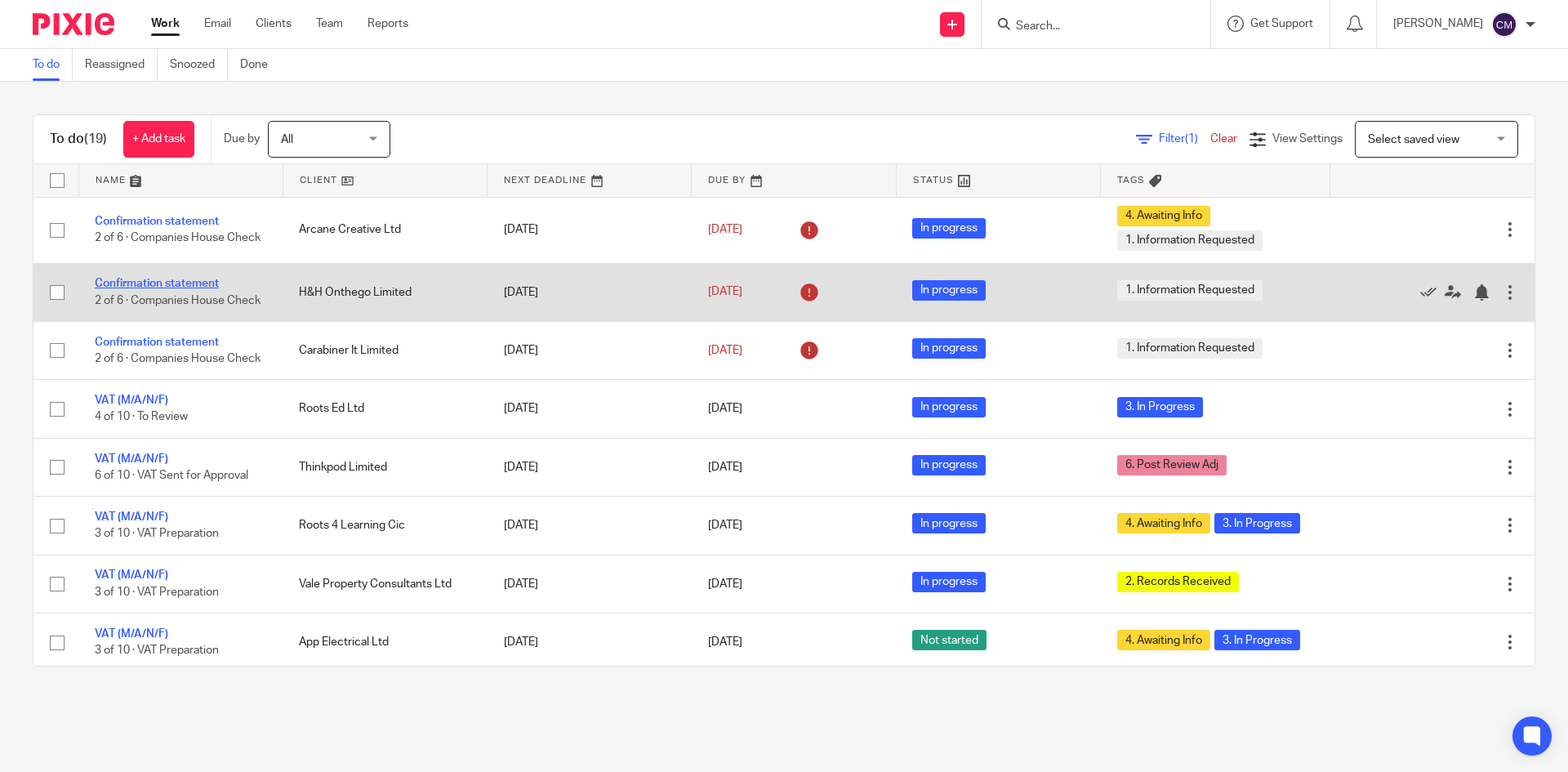
click at [192, 284] on link "Confirmation statement" at bounding box center [156, 284] width 124 height 12
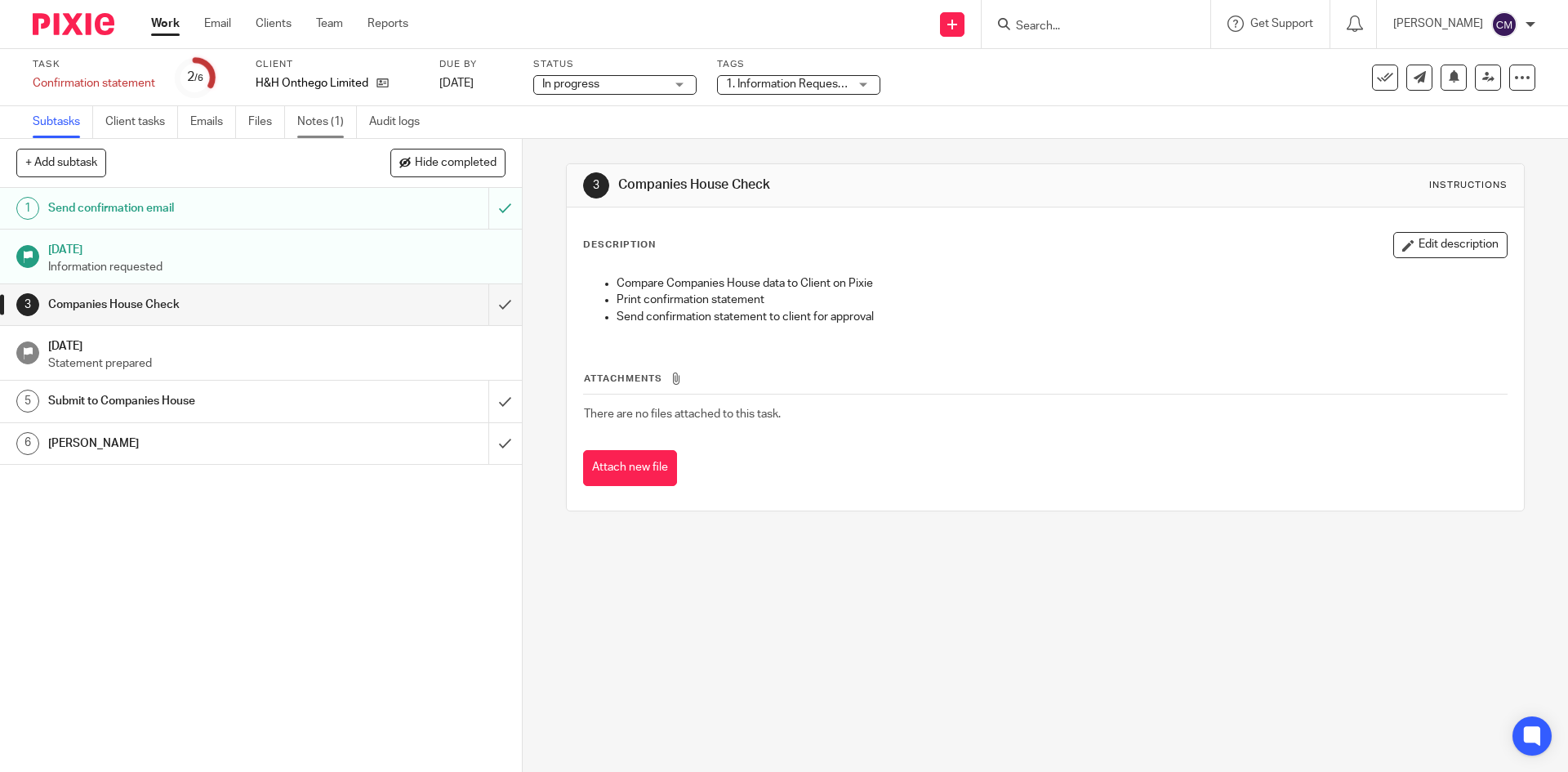
click at [316, 126] on link "Notes (1)" at bounding box center [326, 122] width 59 height 32
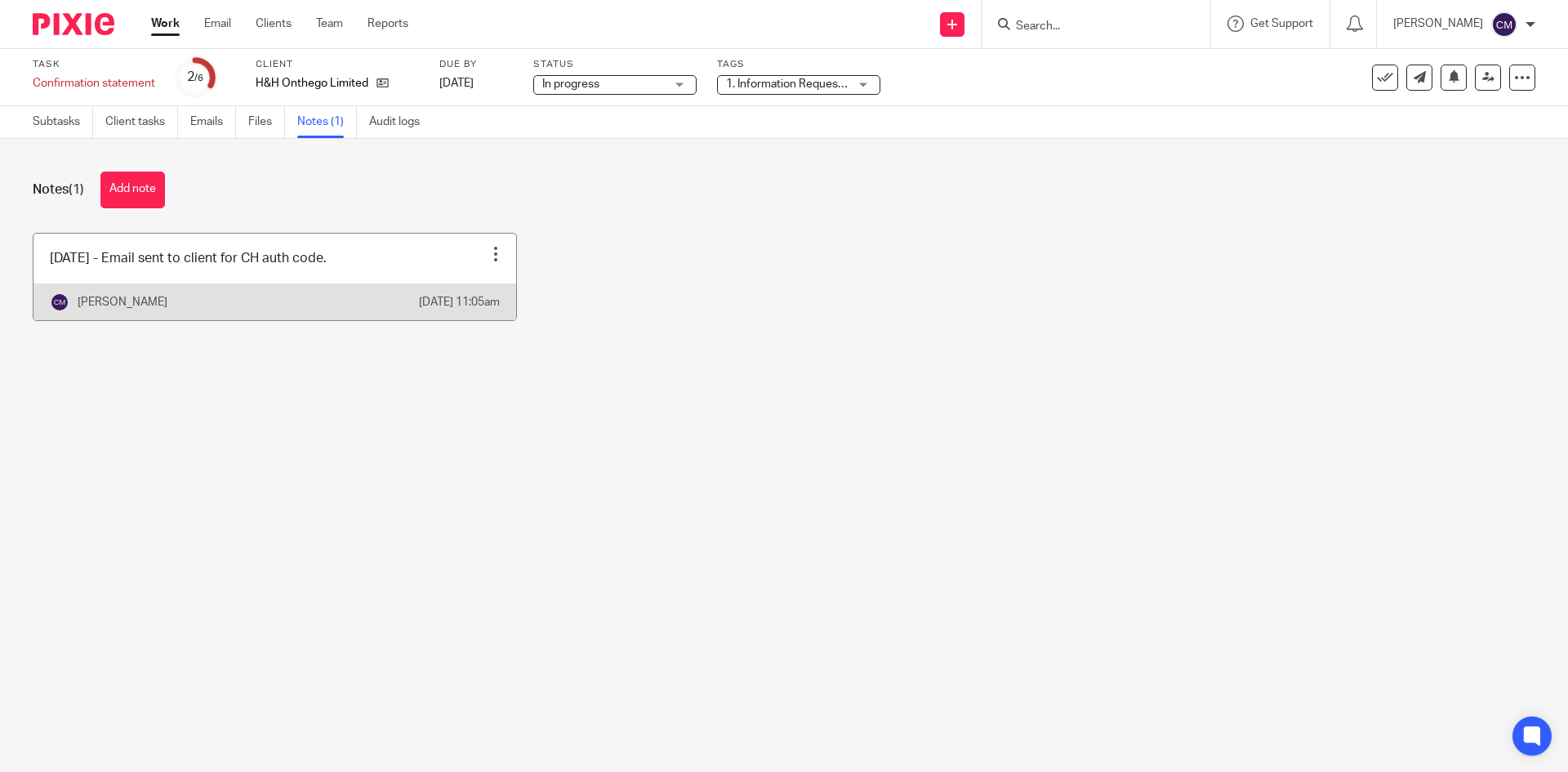
click at [488, 256] on div at bounding box center [496, 254] width 17 height 17
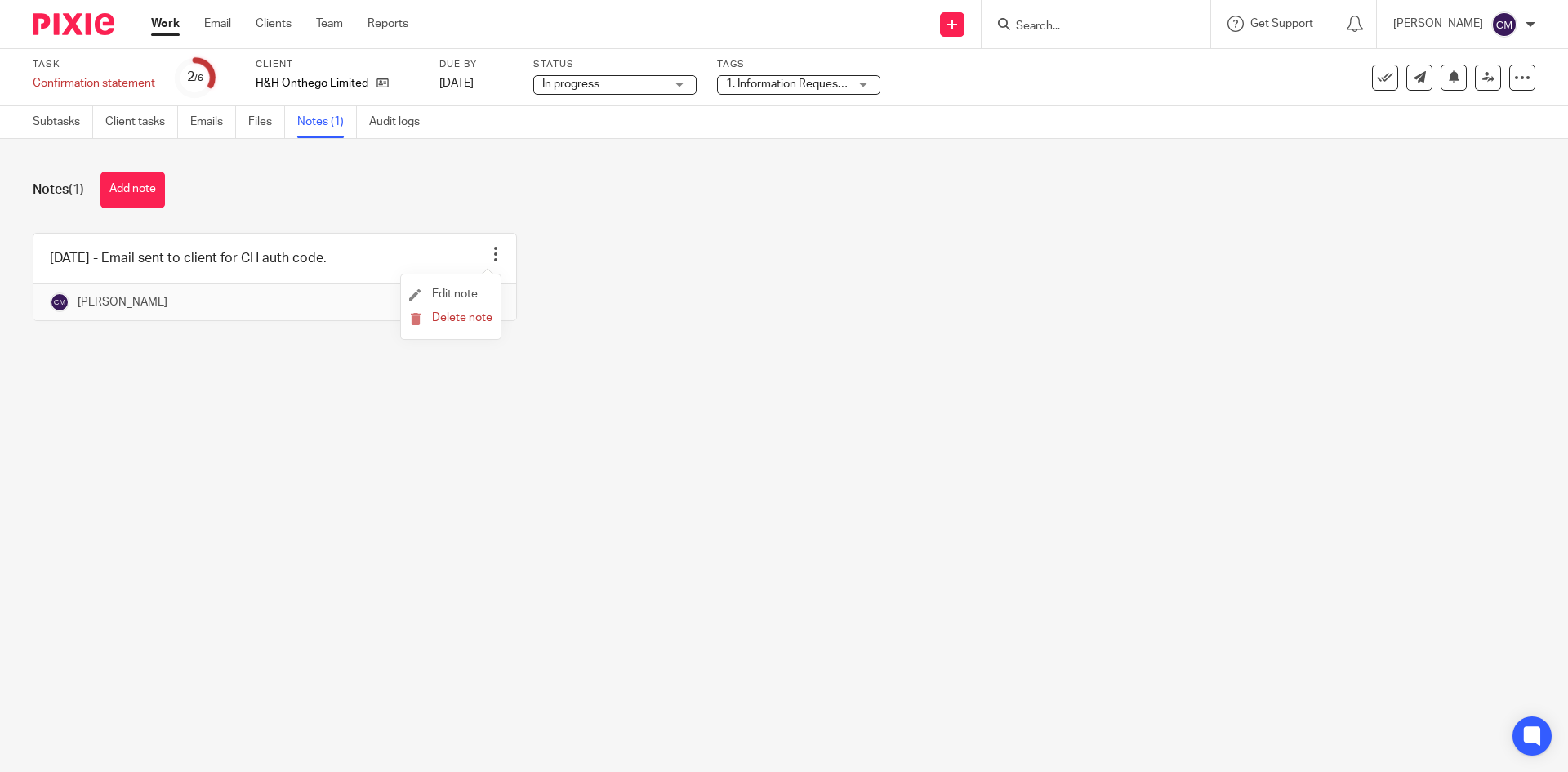
click at [482, 295] on li "Edit note" at bounding box center [451, 294] width 84 height 24
click at [472, 295] on span "Edit note" at bounding box center [455, 294] width 46 height 12
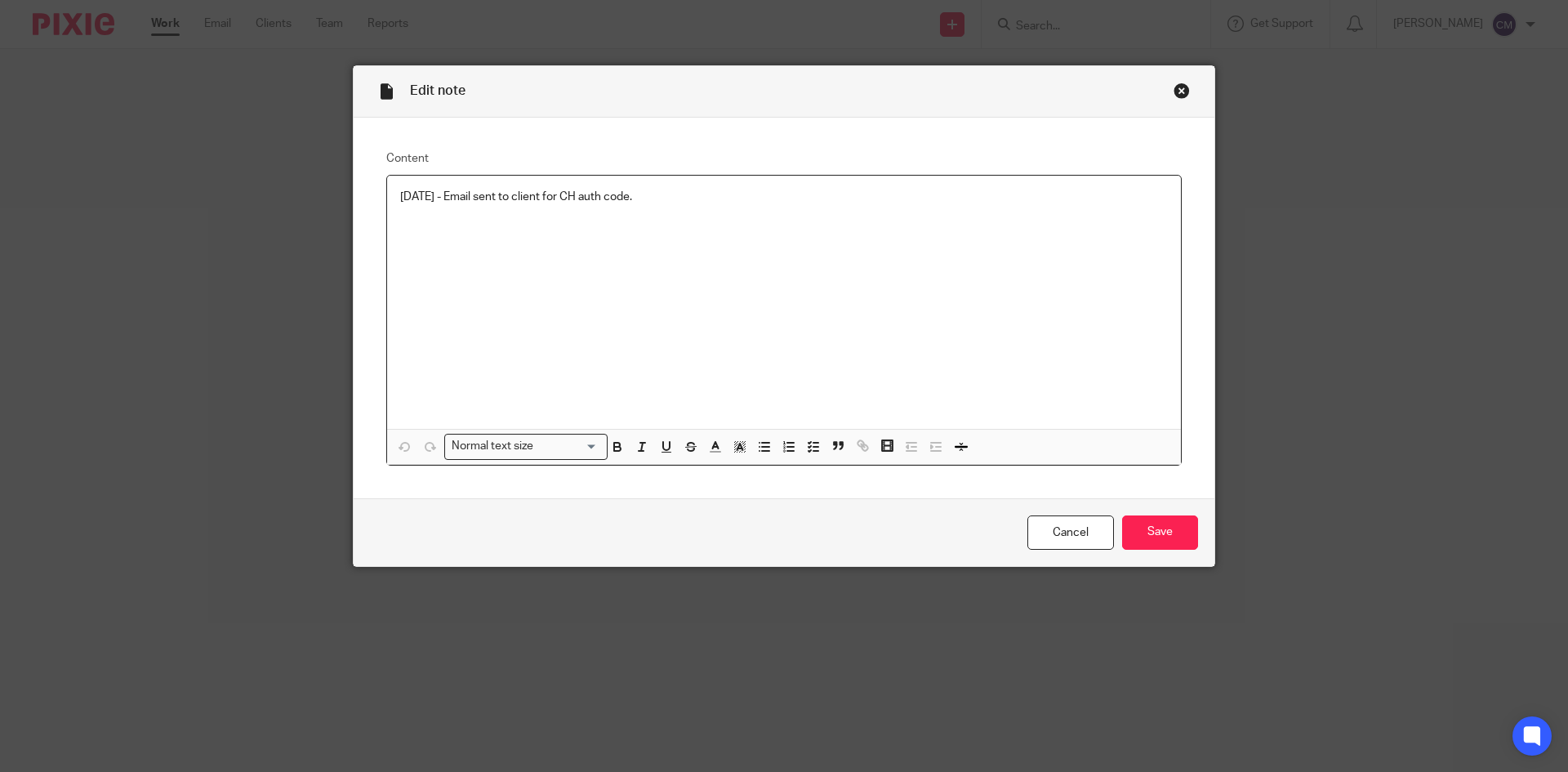
click at [769, 210] on div "[DATE] - Email sent to client for CH auth code." at bounding box center [784, 302] width 794 height 253
click at [1171, 537] on input "Save" at bounding box center [1160, 533] width 76 height 35
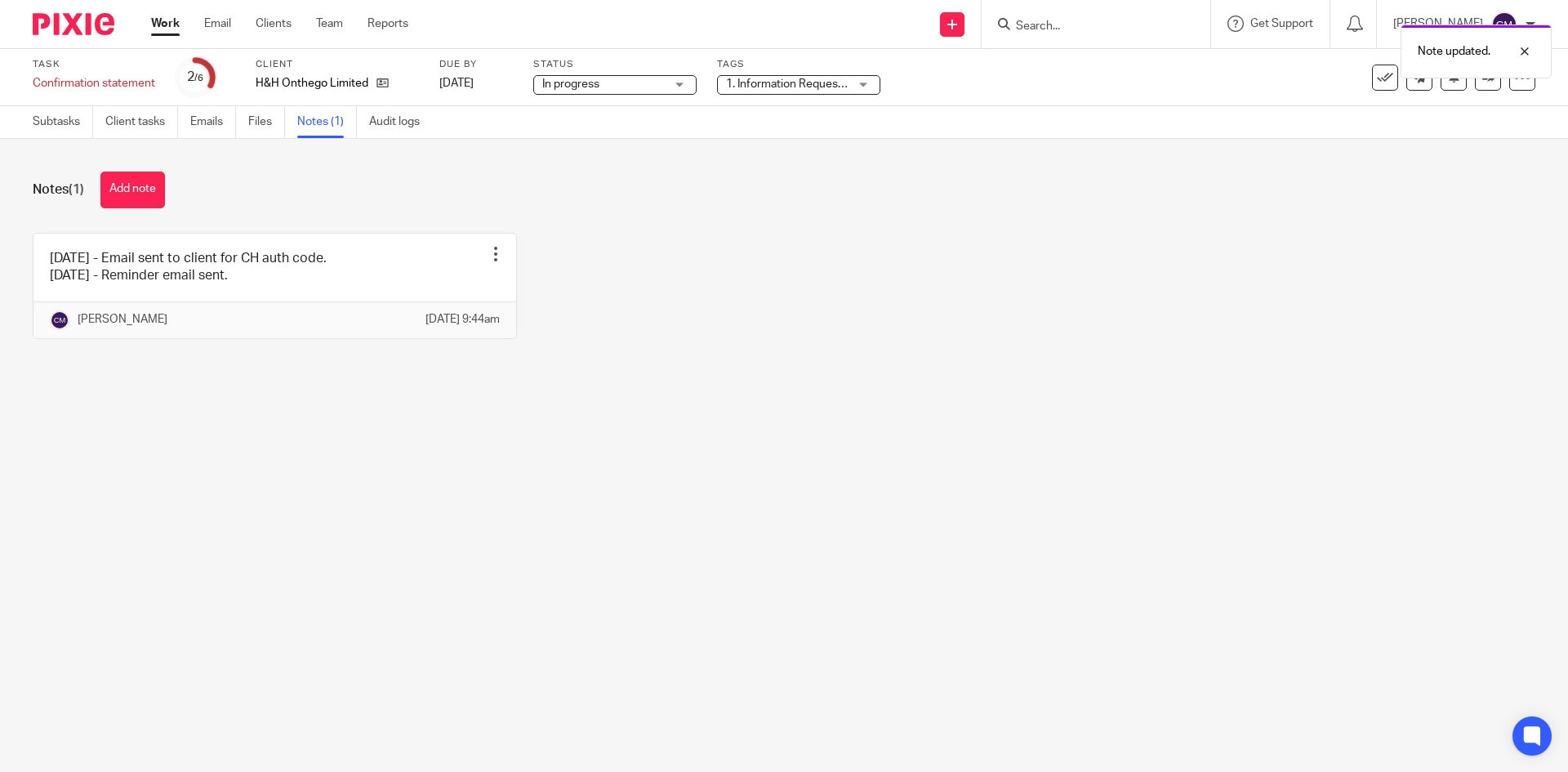
click at [804, 86] on span "1. Information Requested" at bounding box center [790, 84] width 129 height 12
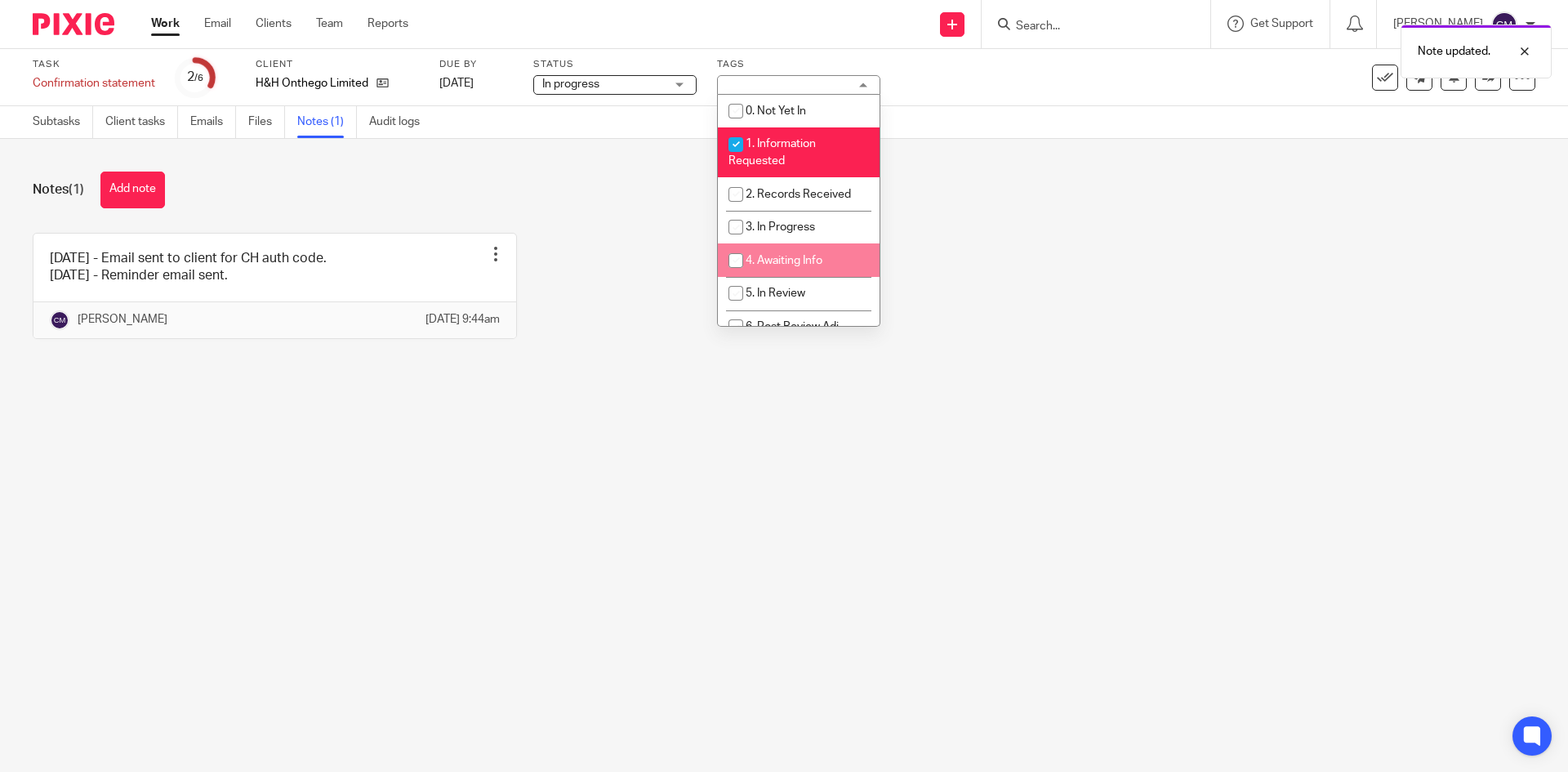
click at [774, 253] on li "4. Awaiting Info" at bounding box center [798, 260] width 161 height 33
checkbox input "true"
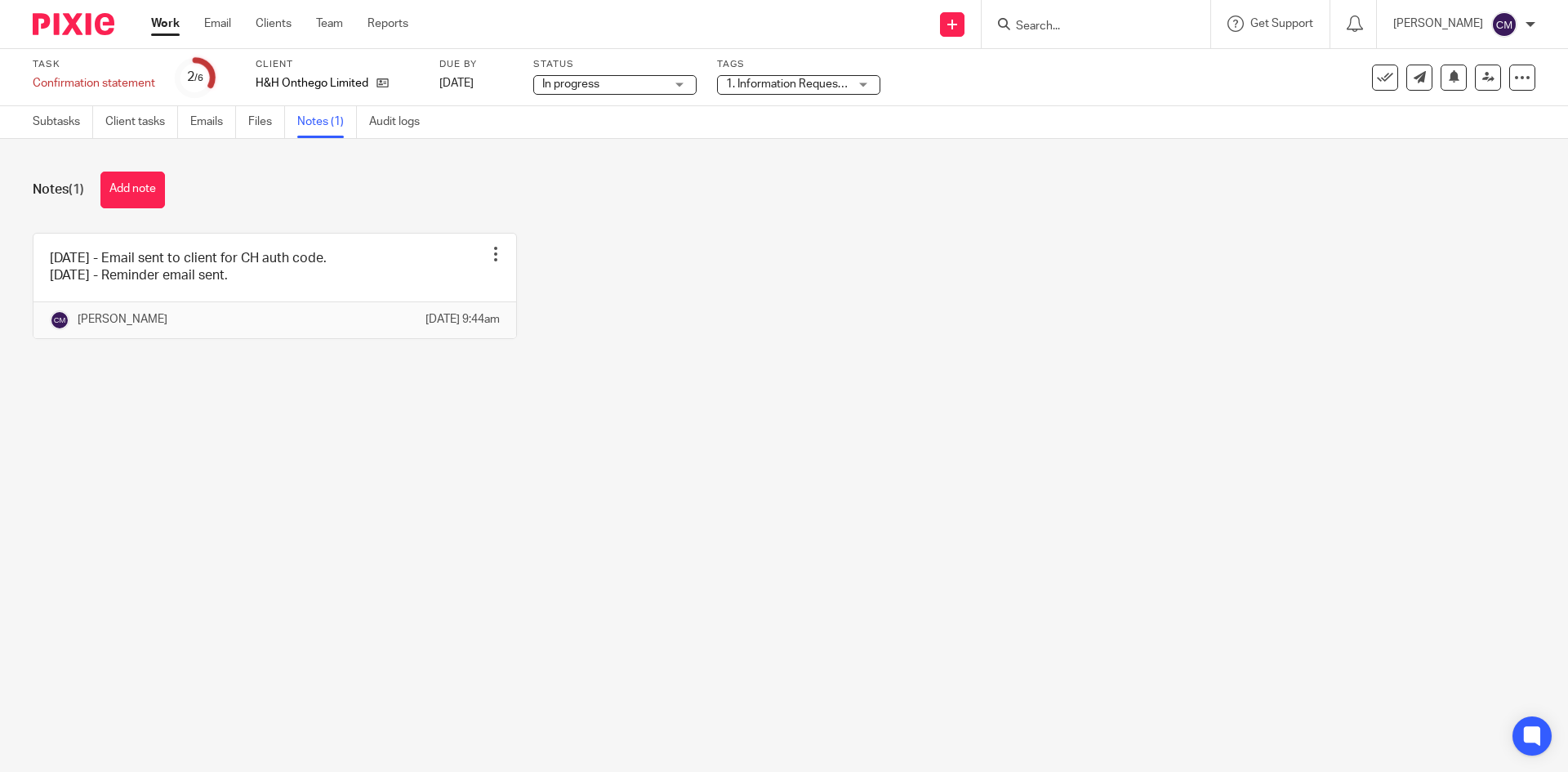
click at [163, 31] on link "Work" at bounding box center [166, 24] width 28 height 17
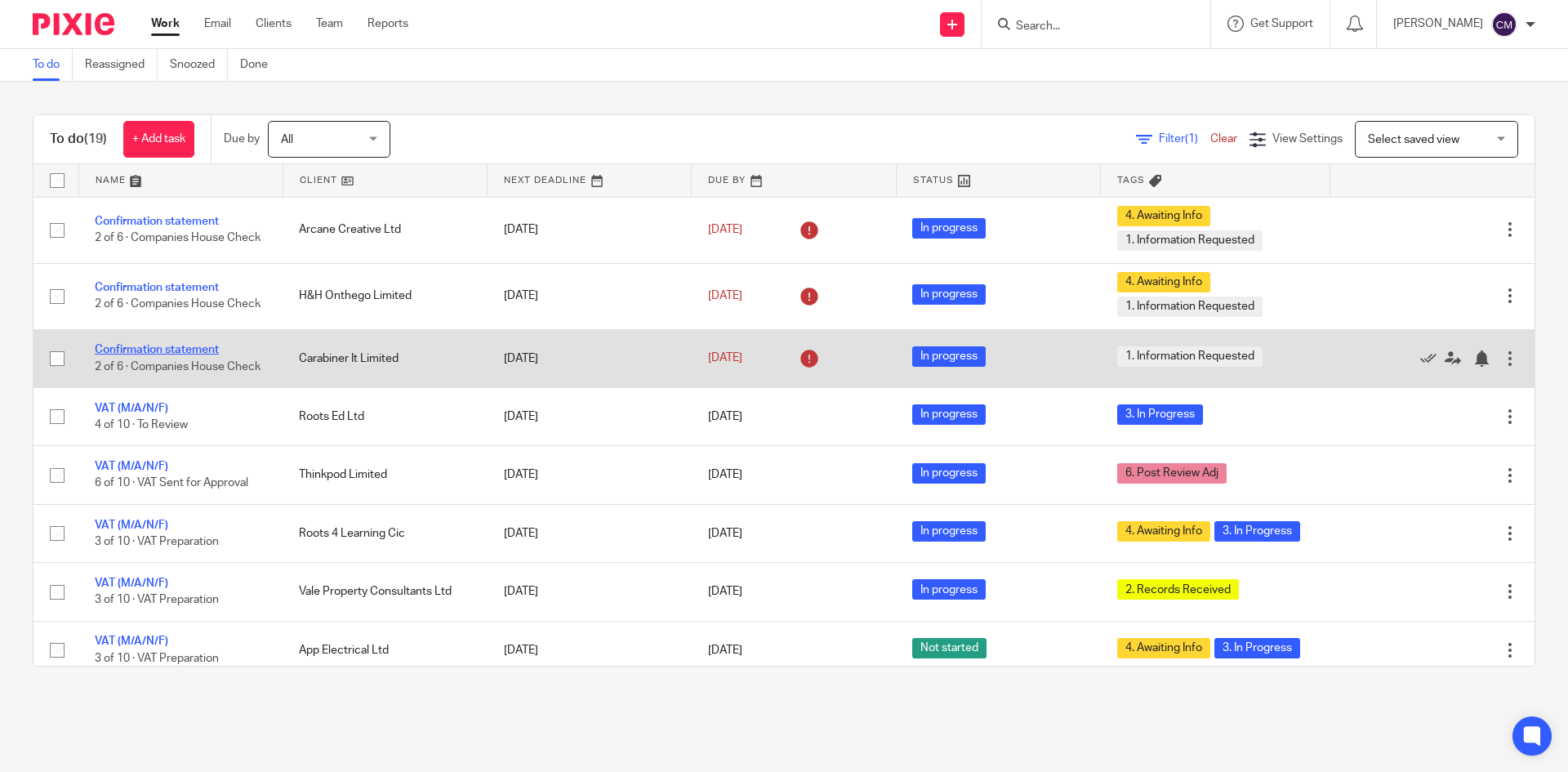
click at [179, 345] on link "Confirmation statement" at bounding box center [156, 350] width 124 height 12
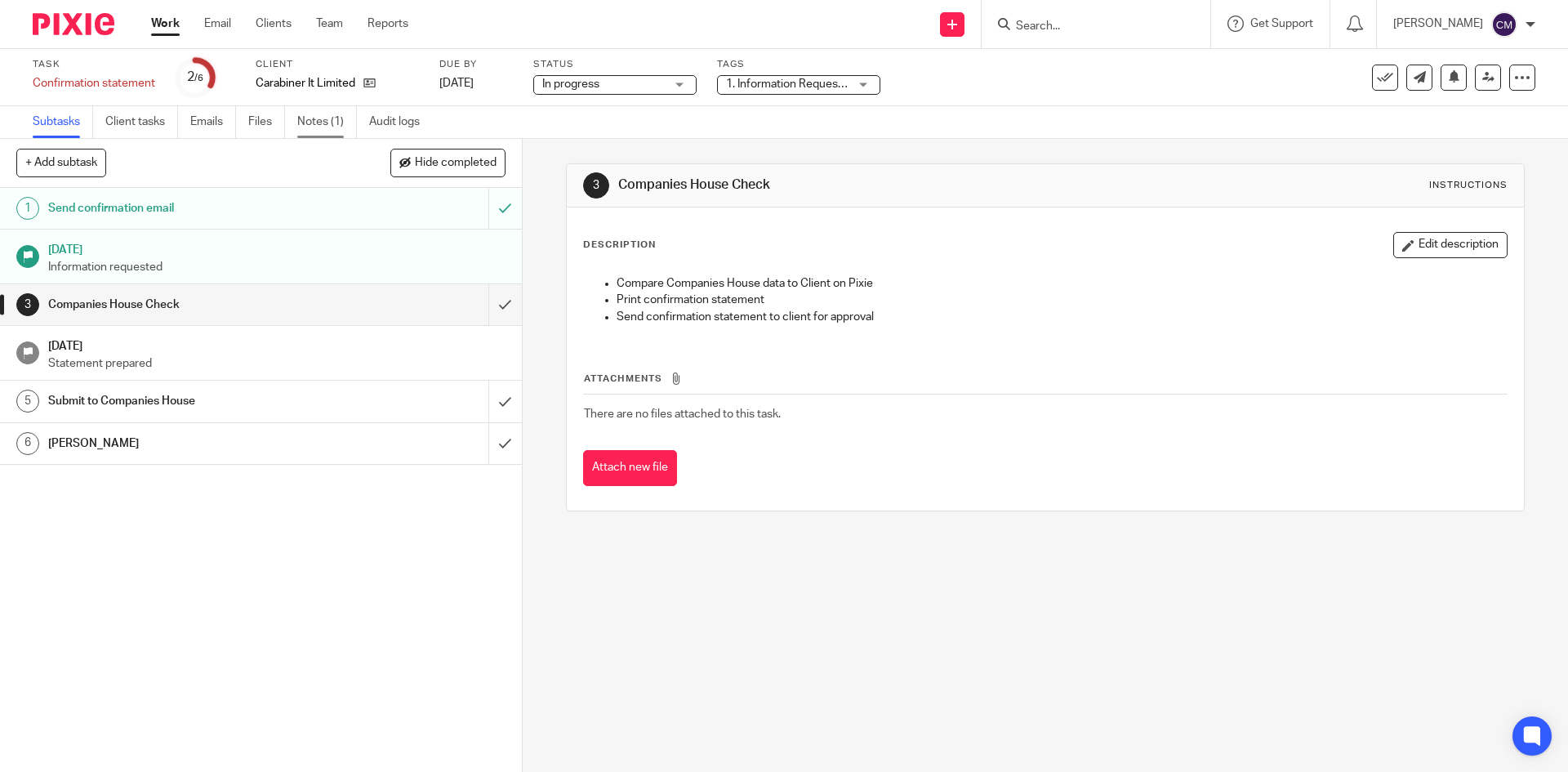
click at [307, 118] on link "Notes (1)" at bounding box center [326, 122] width 59 height 32
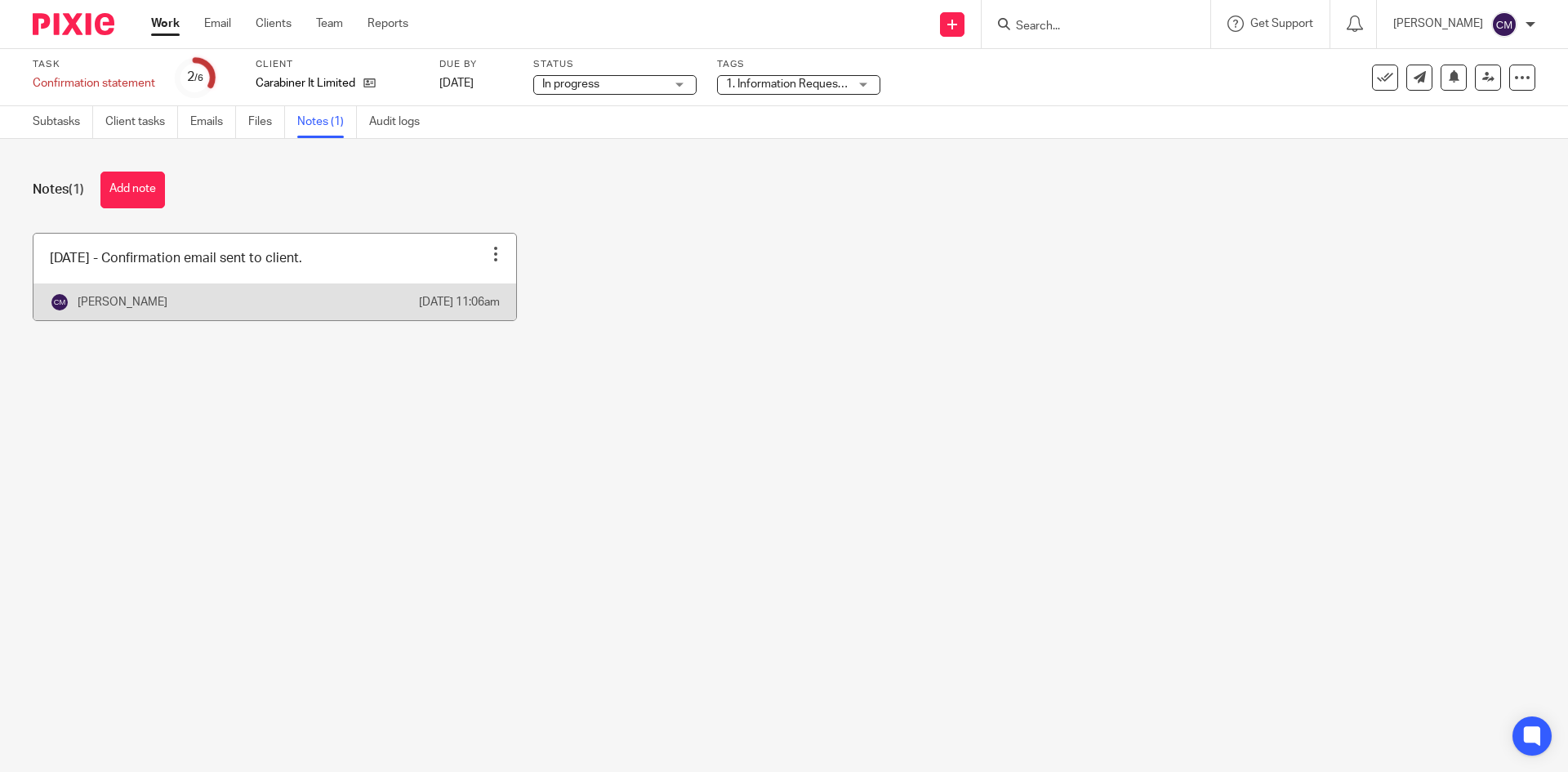
click at [488, 250] on div at bounding box center [496, 254] width 17 height 17
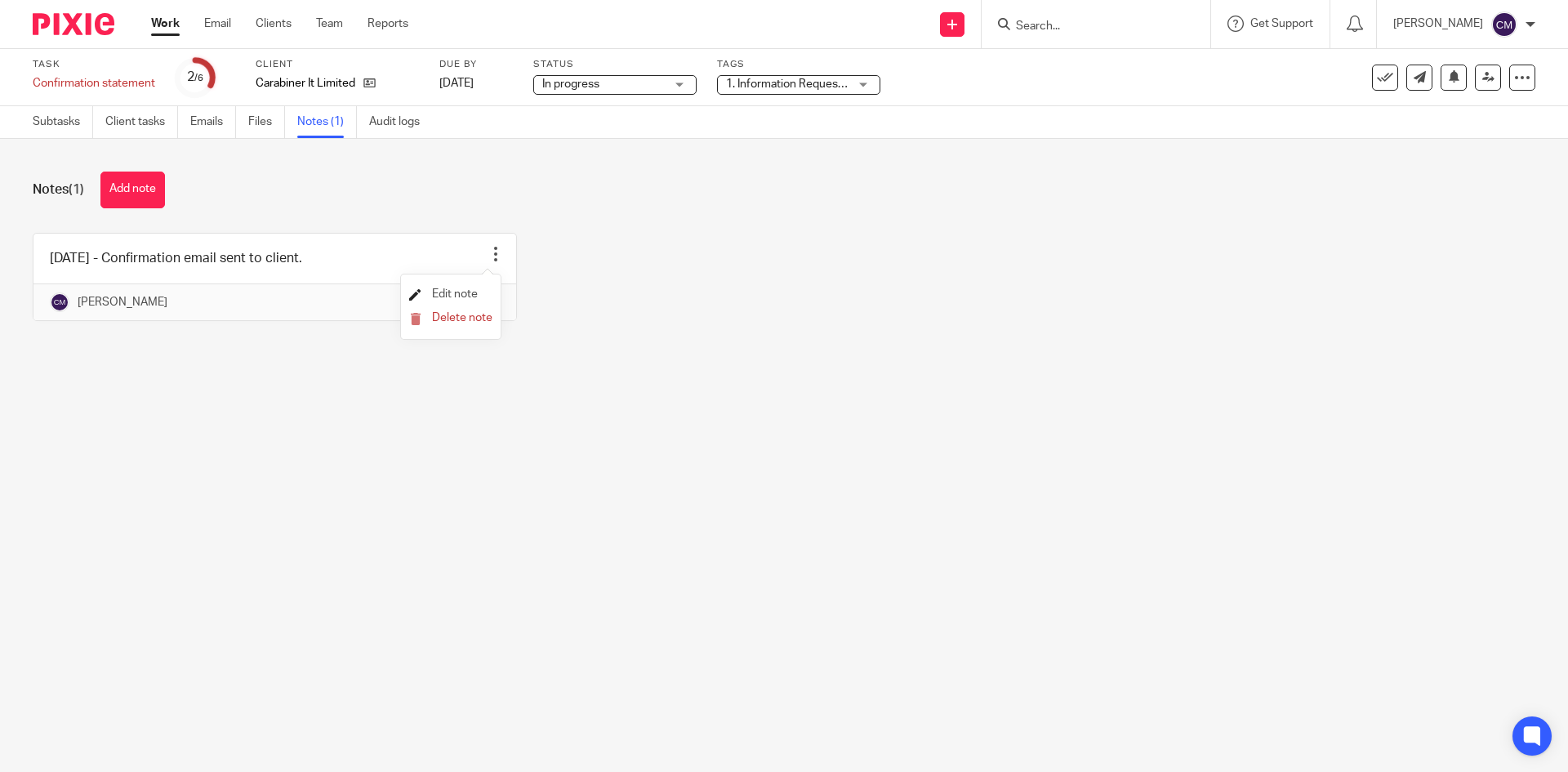
click at [471, 293] on span "Edit note" at bounding box center [455, 294] width 46 height 12
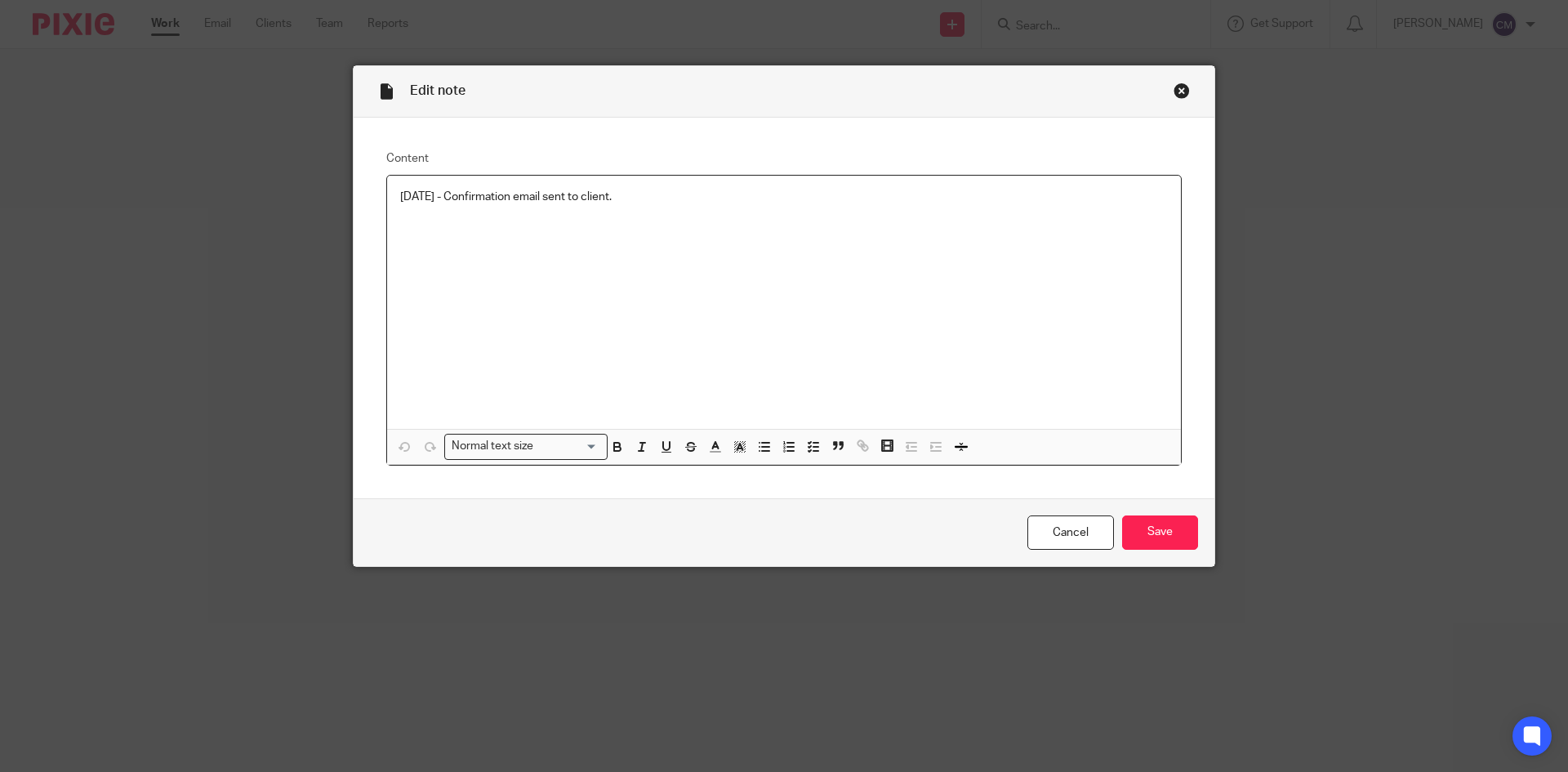
click at [757, 215] on div "[DATE] - Confirmation email sent to client." at bounding box center [784, 302] width 794 height 253
click at [1175, 542] on input "Save" at bounding box center [1160, 533] width 76 height 35
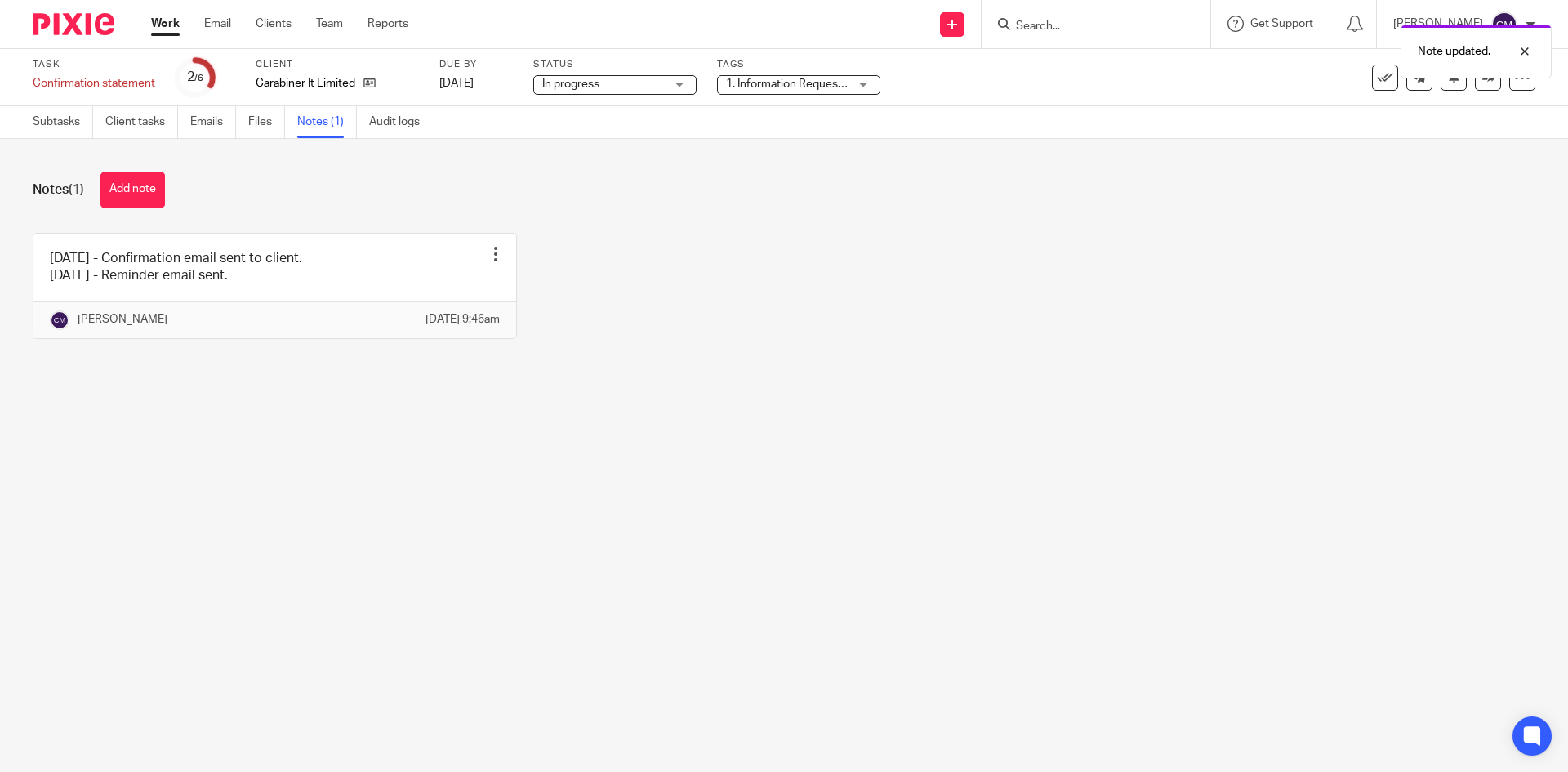
click at [844, 71] on div "Note updated." at bounding box center [1168, 48] width 768 height 62
click at [826, 82] on span "1. Information Requested" at bounding box center [790, 84] width 129 height 12
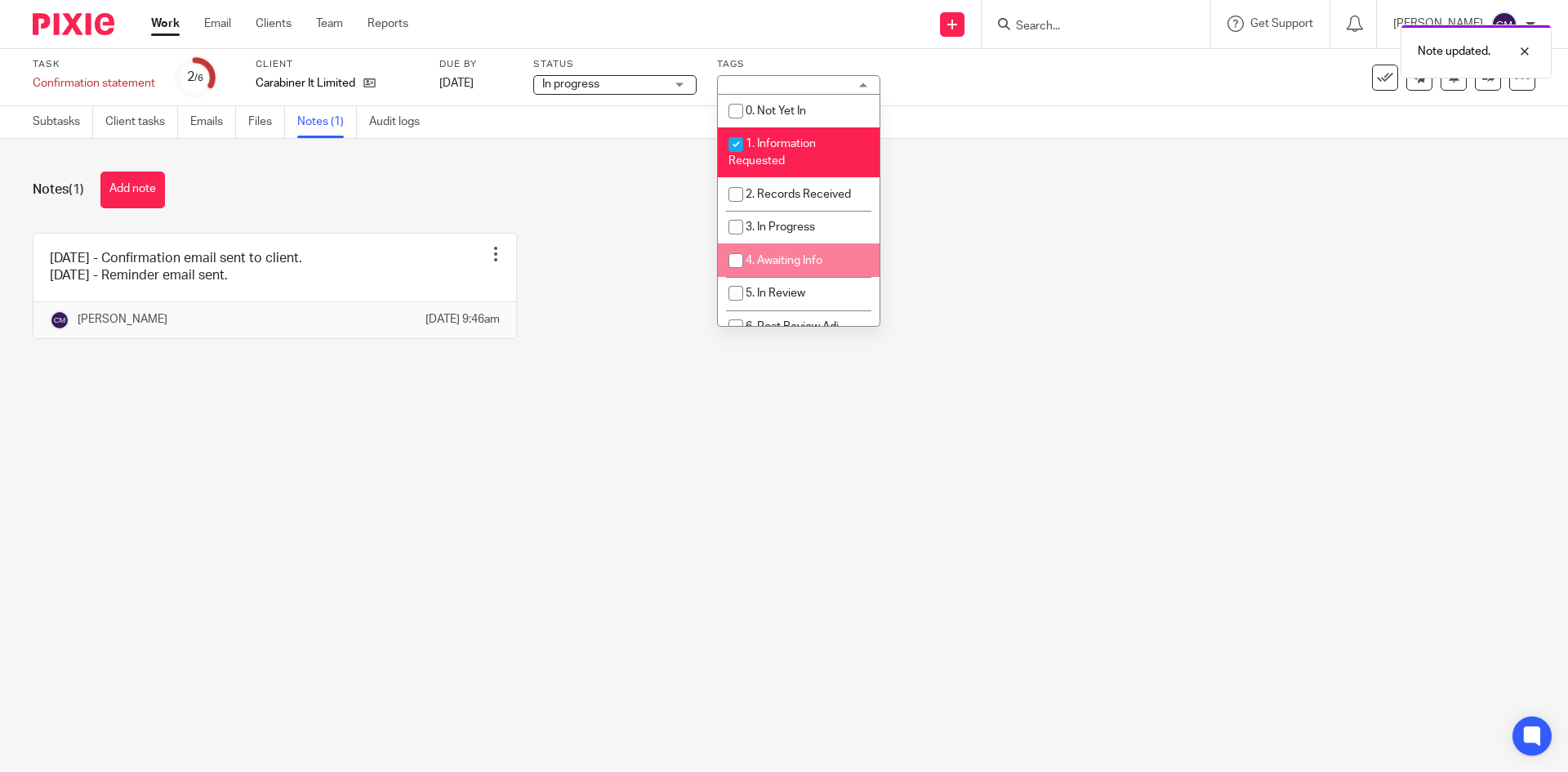
click at [785, 266] on li "4. Awaiting Info" at bounding box center [798, 260] width 161 height 33
checkbox input "true"
click at [175, 22] on link "Work" at bounding box center [166, 24] width 28 height 17
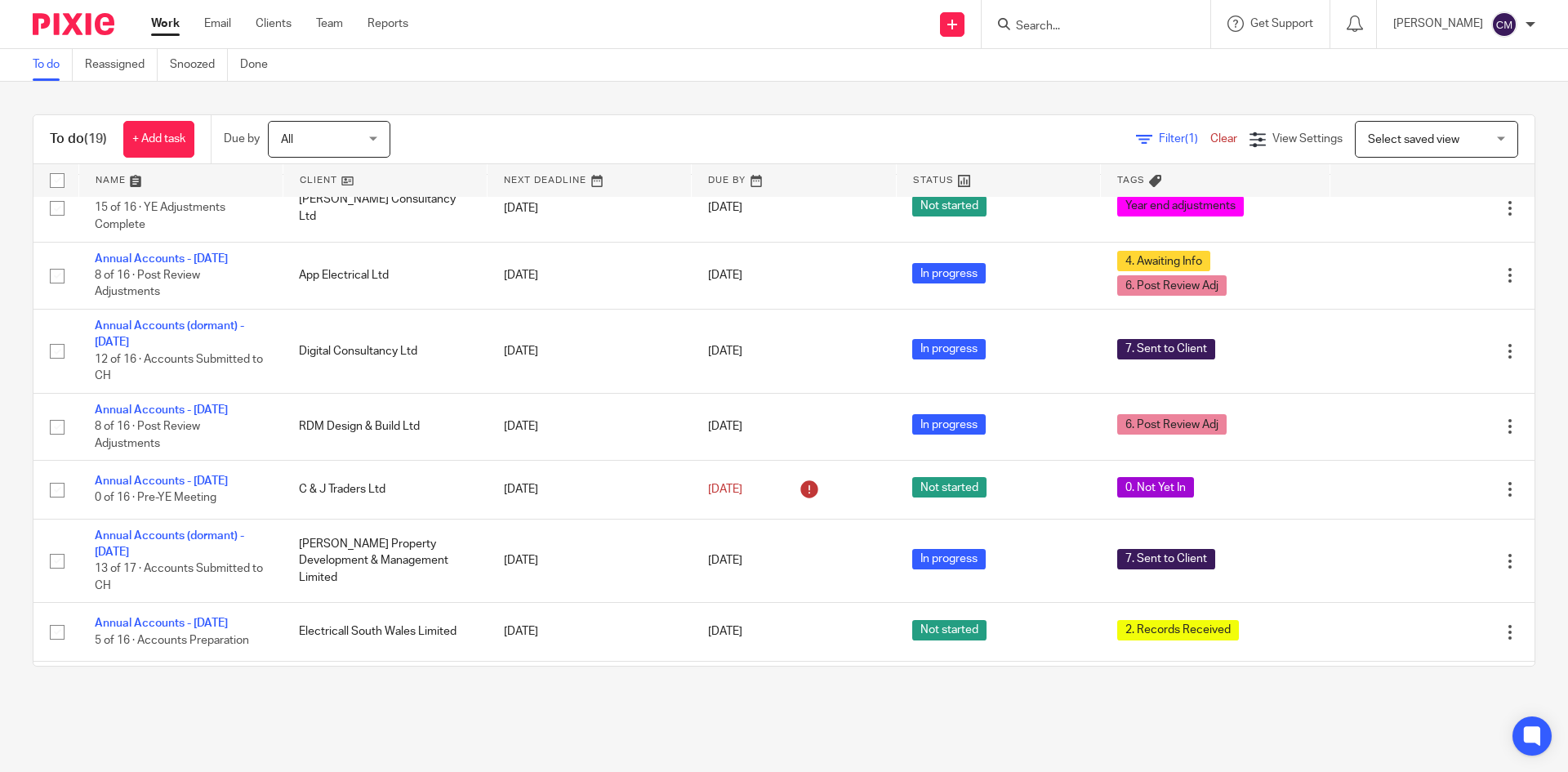
scroll to position [408, 0]
